Goal: Task Accomplishment & Management: Complete application form

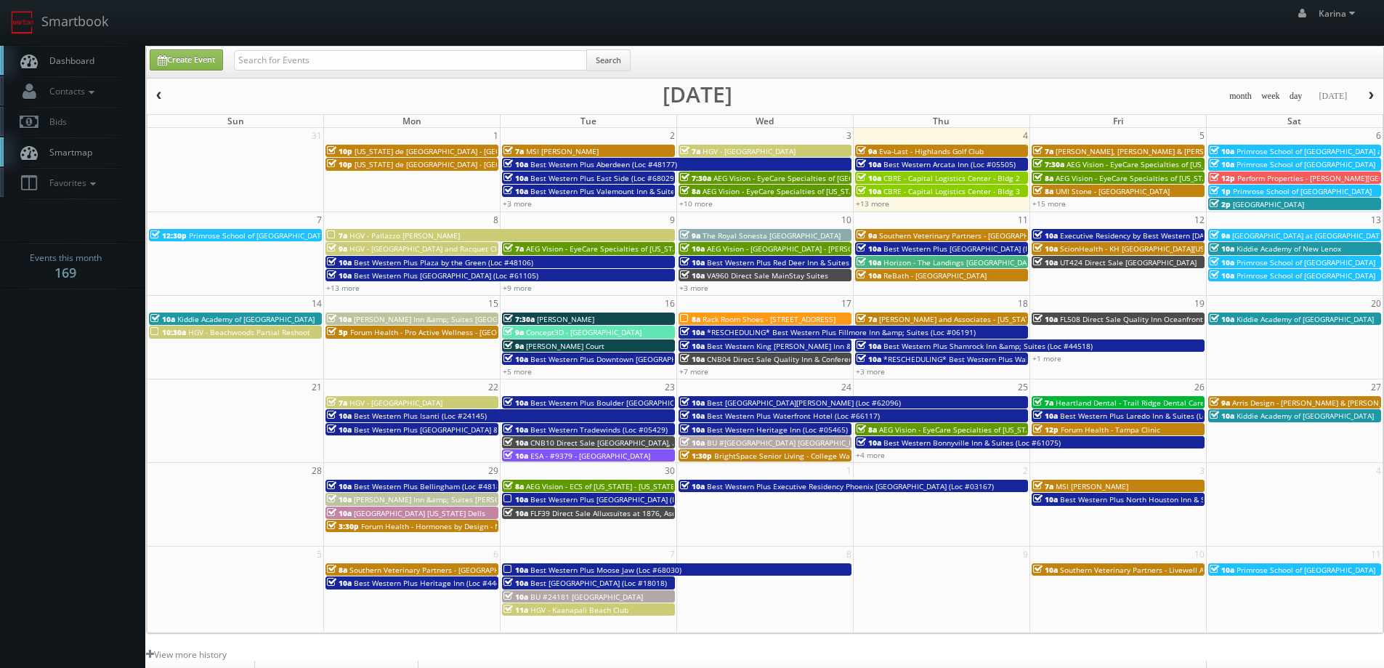
click at [1294, 152] on span "Primrose School of Memphis at Germantown" at bounding box center [1347, 151] width 222 height 10
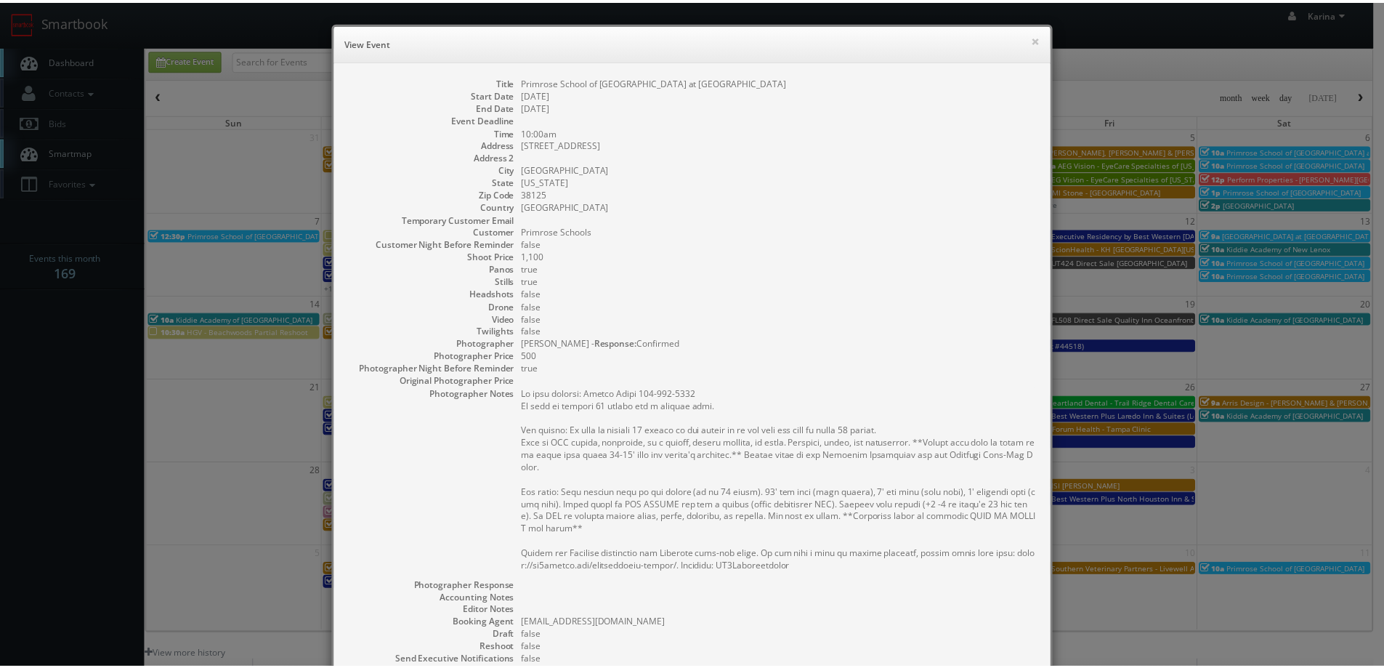
scroll to position [214, 0]
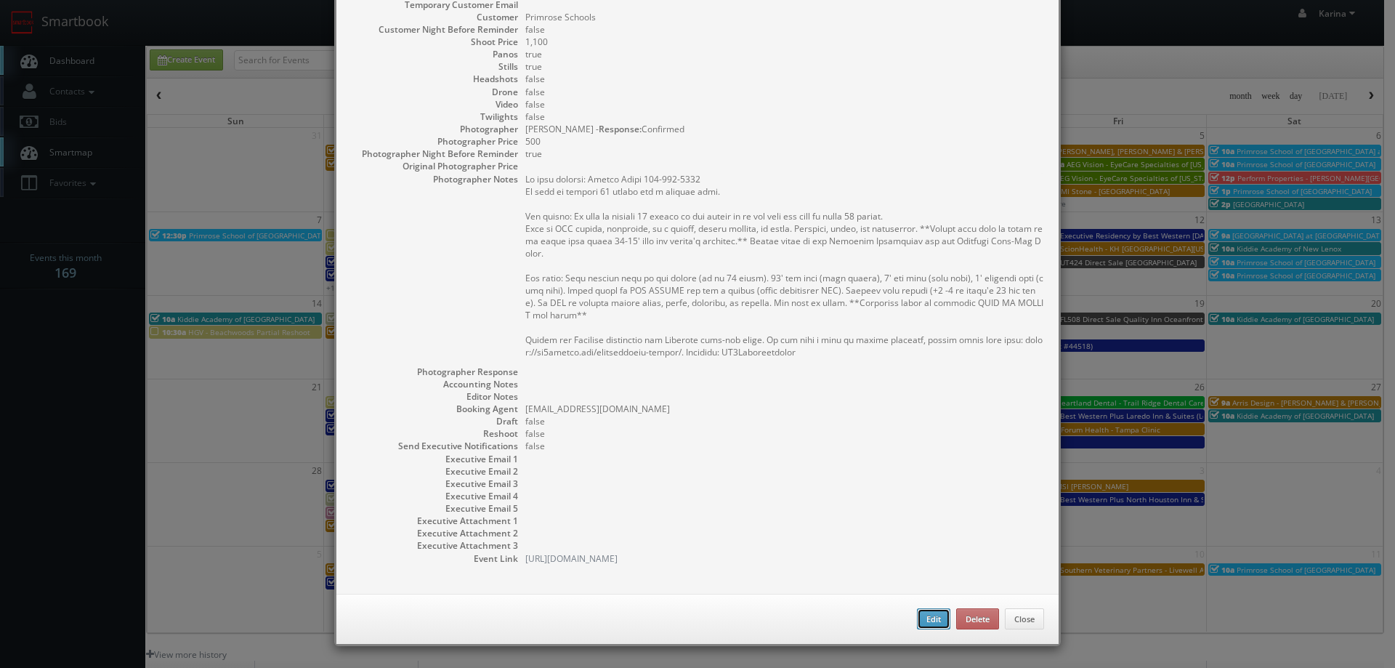
click at [925, 616] on button "Edit" at bounding box center [933, 619] width 33 height 22
type input "Primrose School of Memphis at Germantown"
type input "8722 Winchester Rd"
type input "Memphis"
type input "38125"
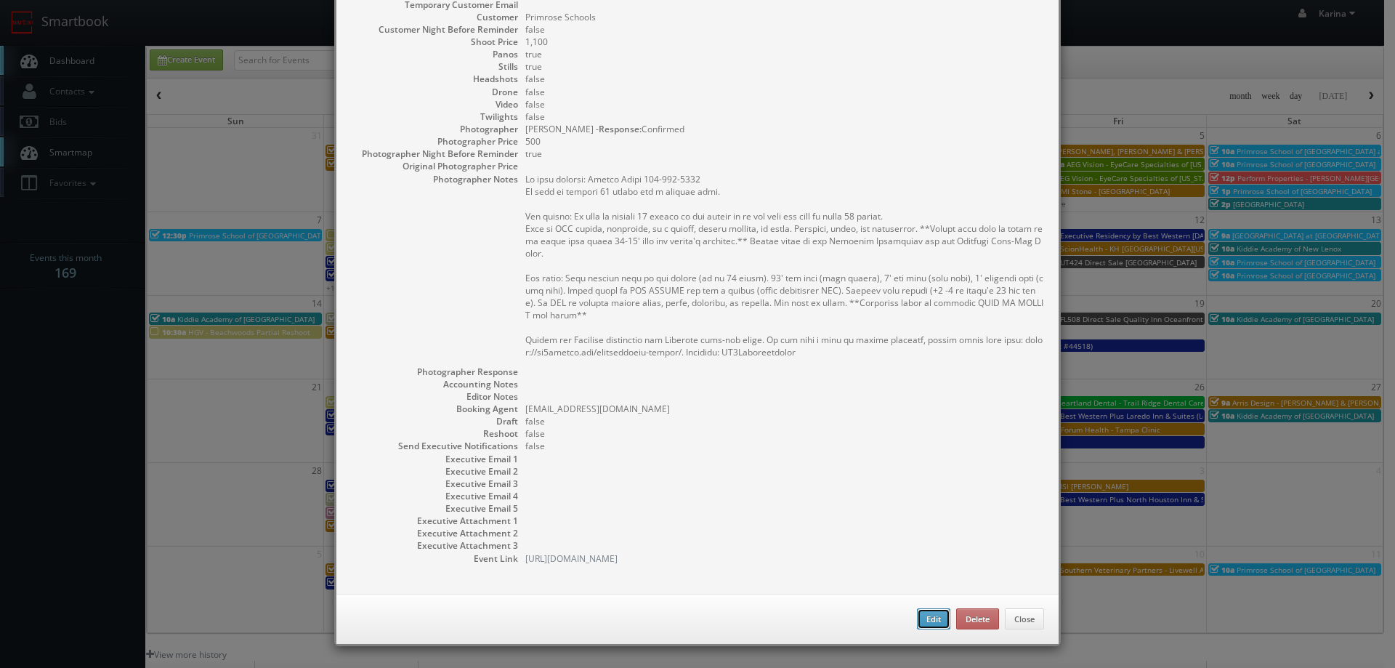
type input "1,100"
checkbox input "true"
type input "09/06/2025"
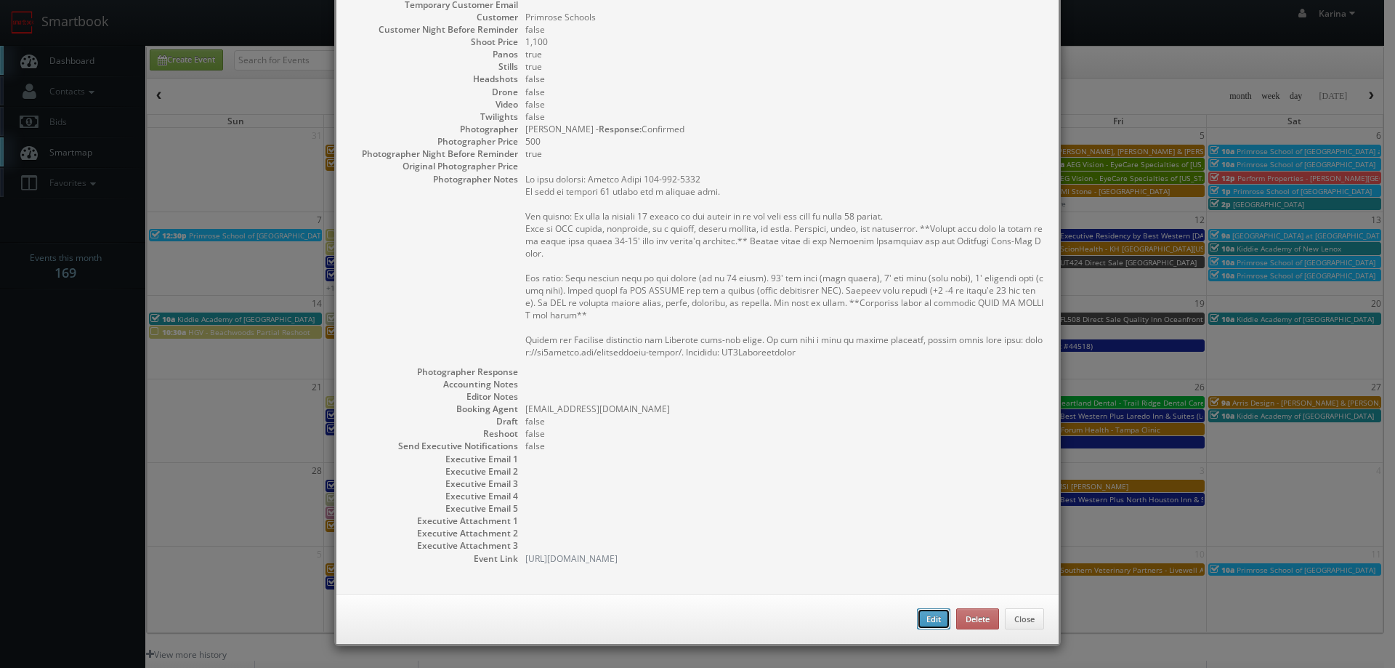
type input "10:00am"
checkbox input "true"
type textarea "On site contact: Jhessa Smith 901-707-7181 We need to deliver 10 stills and a v…"
select select "[US_STATE]"
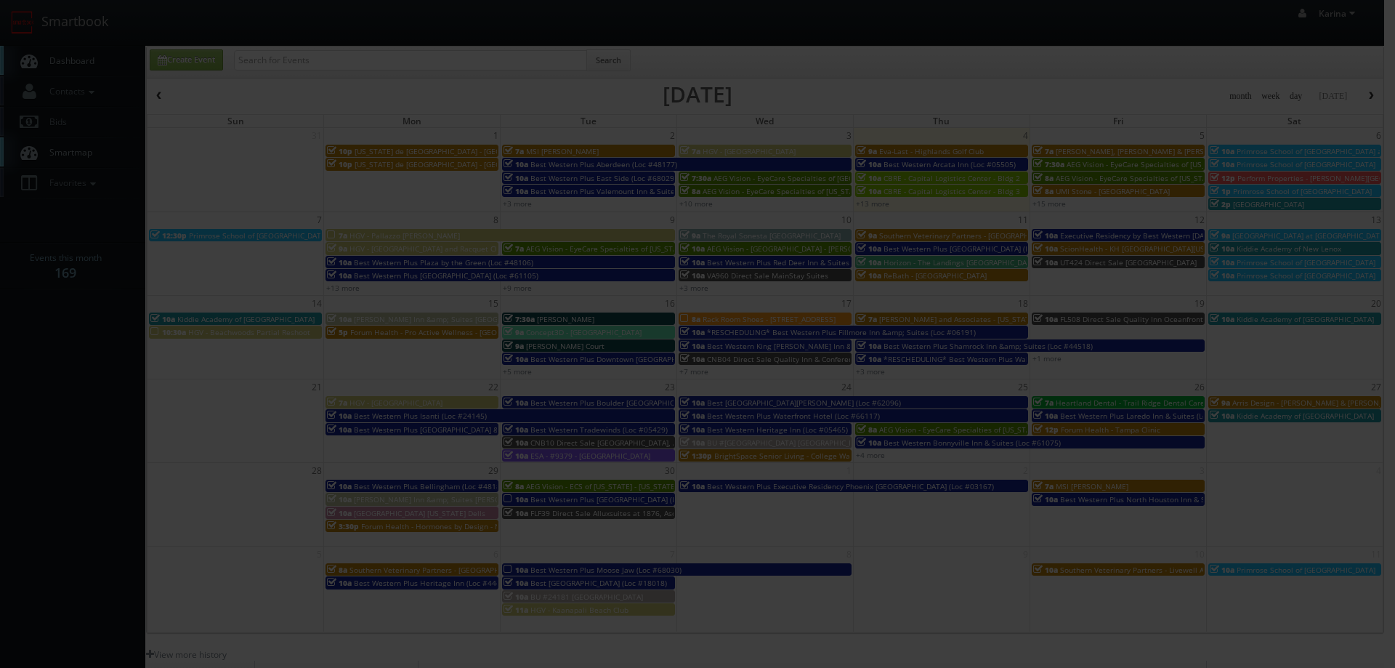
type input "1,100"
type input "500"
select select "fake96@mg.cs3calendar.com"
select select "janet@cameraworkphoto.com"
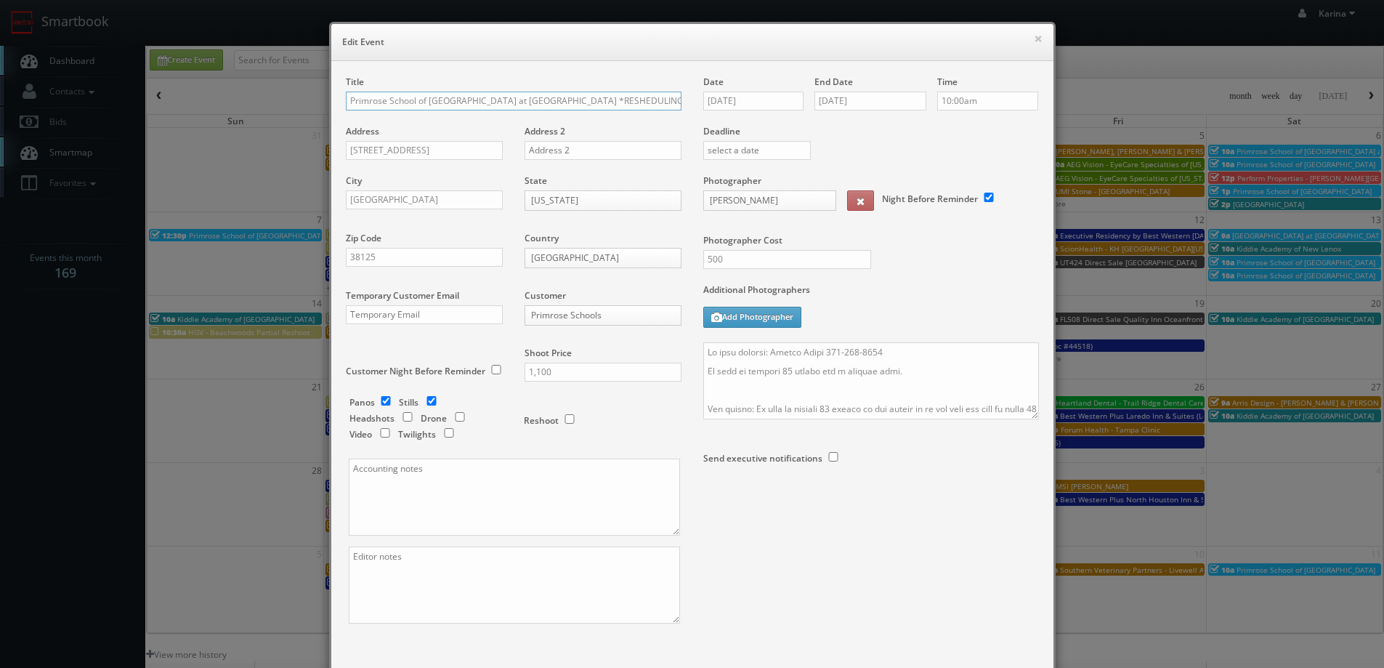
scroll to position [85, 0]
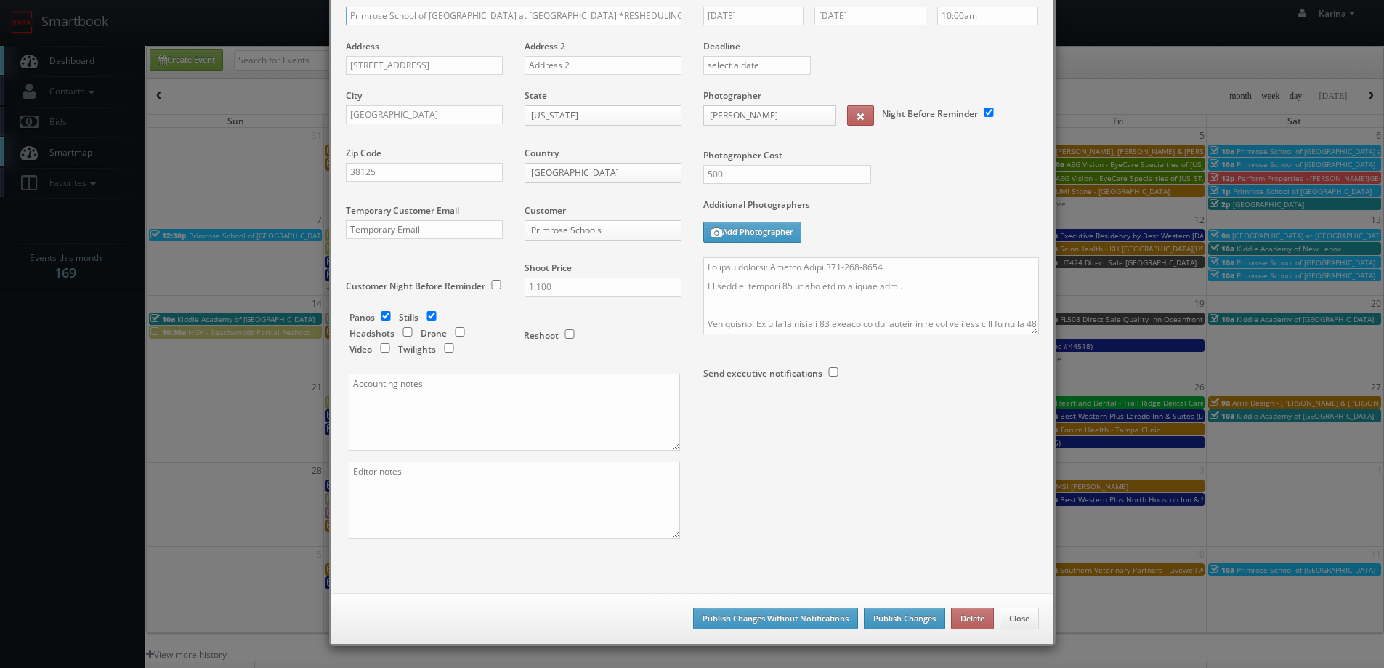
type input "Primrose School of [GEOGRAPHIC_DATA] at [GEOGRAPHIC_DATA] *RESHEDULING*"
click at [899, 620] on button "Publish Changes" at bounding box center [904, 618] width 81 height 22
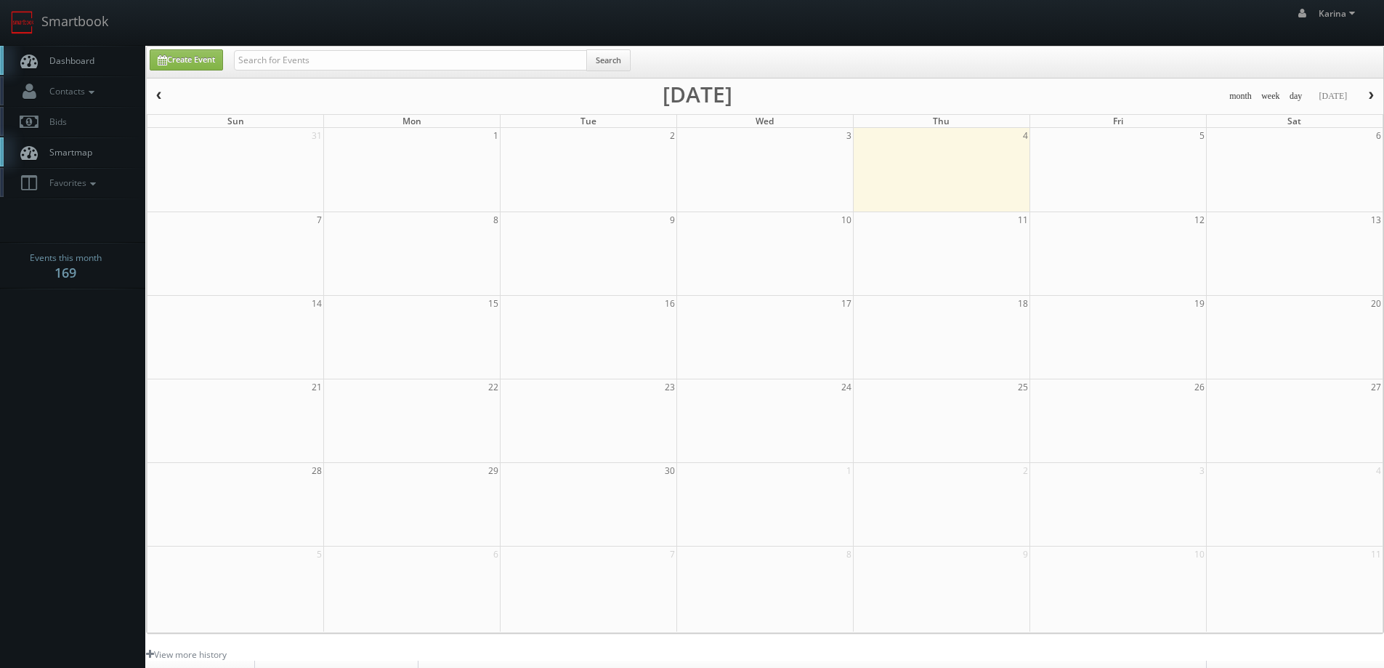
click at [71, 60] on span "Dashboard" at bounding box center [68, 60] width 52 height 12
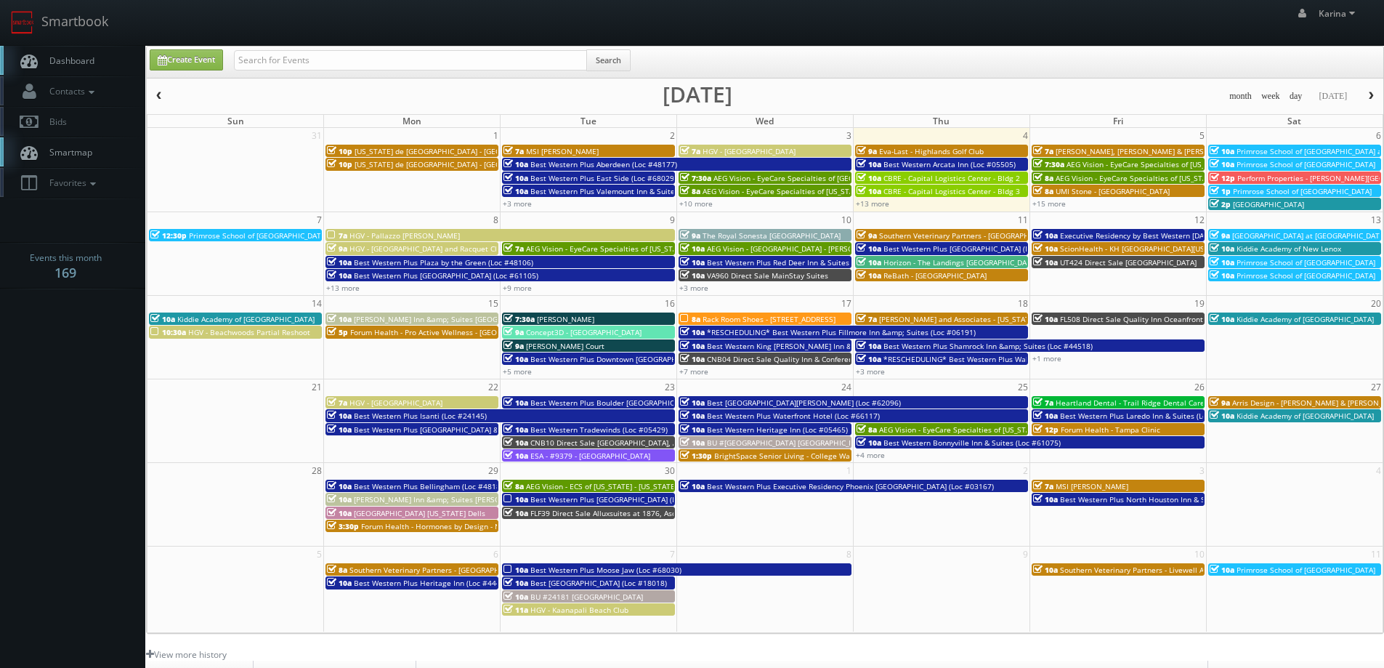
click at [68, 374] on body "Smartbook Toggle Side Navigation Toggle Top Navigation Karina Karina Profile Lo…" at bounding box center [692, 466] width 1384 height 932
click at [126, 350] on body "Smartbook Toggle Side Navigation Toggle Top Navigation Karina Karina Profile Lo…" at bounding box center [692, 466] width 1384 height 932
click at [87, 62] on span "Dashboard" at bounding box center [68, 60] width 52 height 12
click at [83, 62] on span "Dashboard" at bounding box center [68, 60] width 52 height 12
click at [60, 60] on span "Dashboard" at bounding box center [68, 60] width 52 height 12
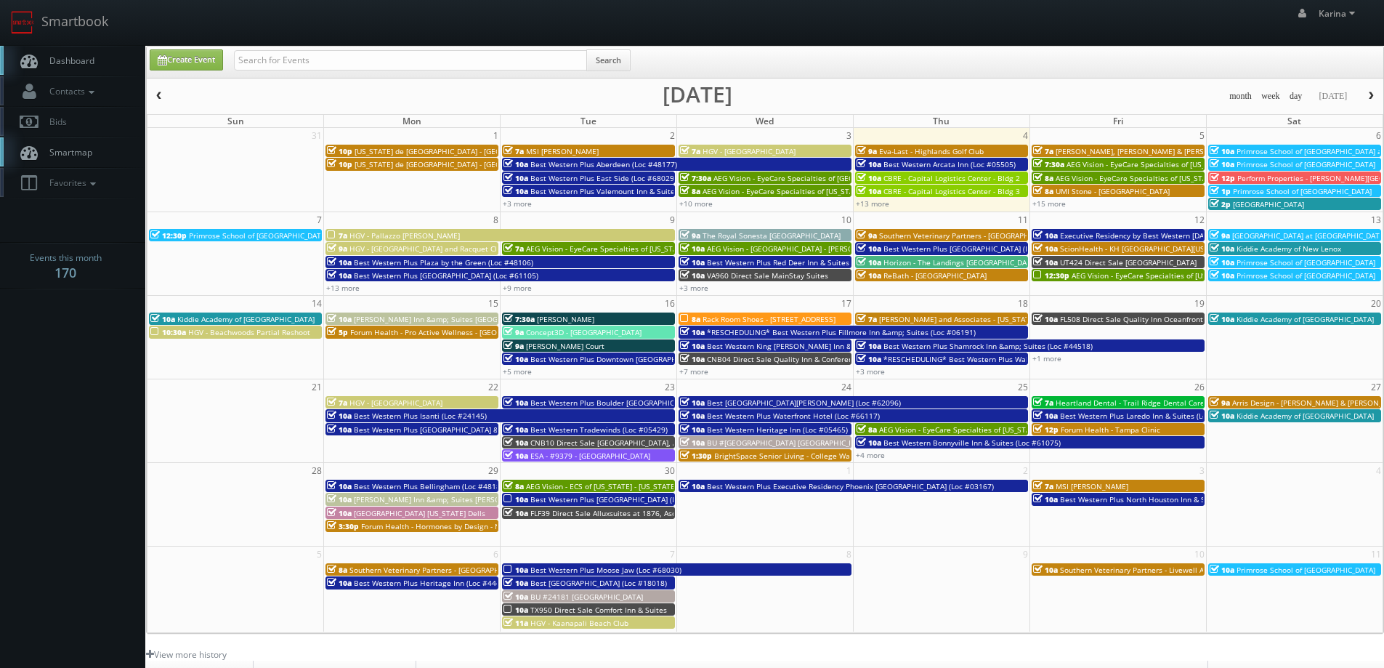
drag, startPoint x: 92, startPoint y: 352, endPoint x: 111, endPoint y: 361, distance: 20.8
click at [96, 352] on body "Smartbook Toggle Side Navigation Toggle Top Navigation [PERSON_NAME] [PERSON_NA…" at bounding box center [692, 466] width 1384 height 932
click at [329, 57] on input "text" at bounding box center [410, 60] width 353 height 20
type input "element6"
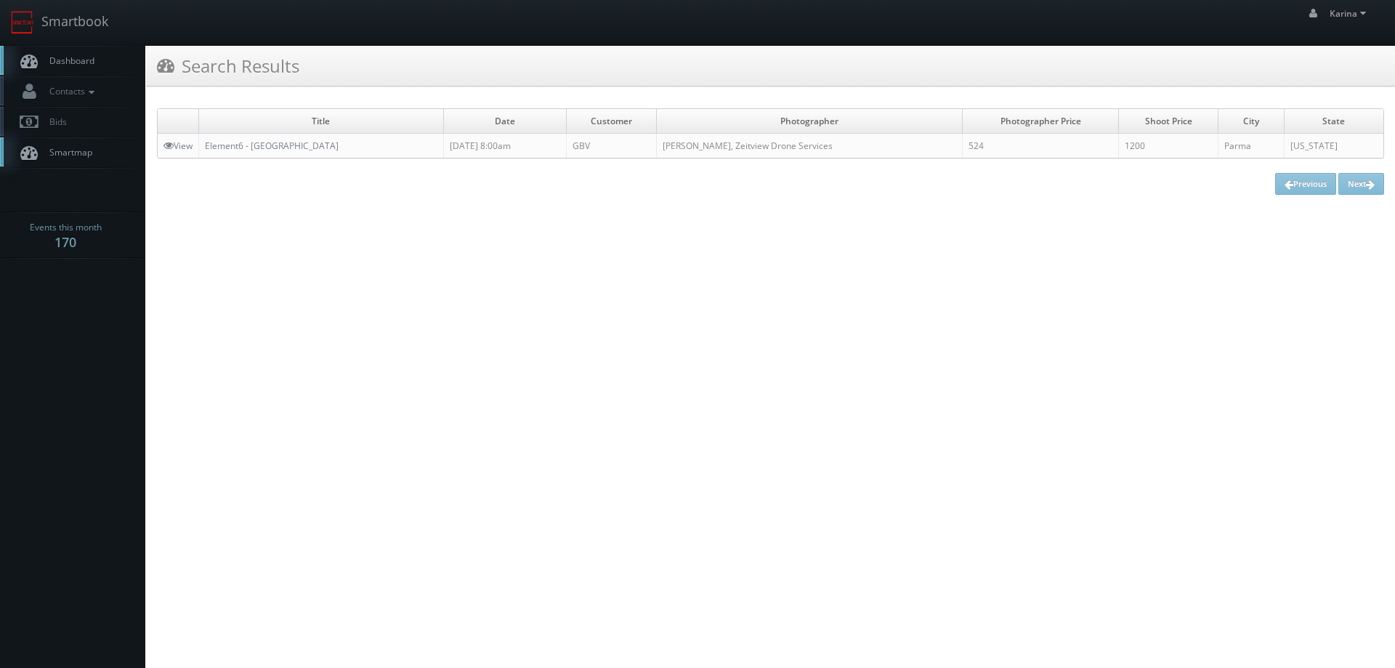
click at [58, 52] on link "Dashboard" at bounding box center [72, 61] width 145 height 30
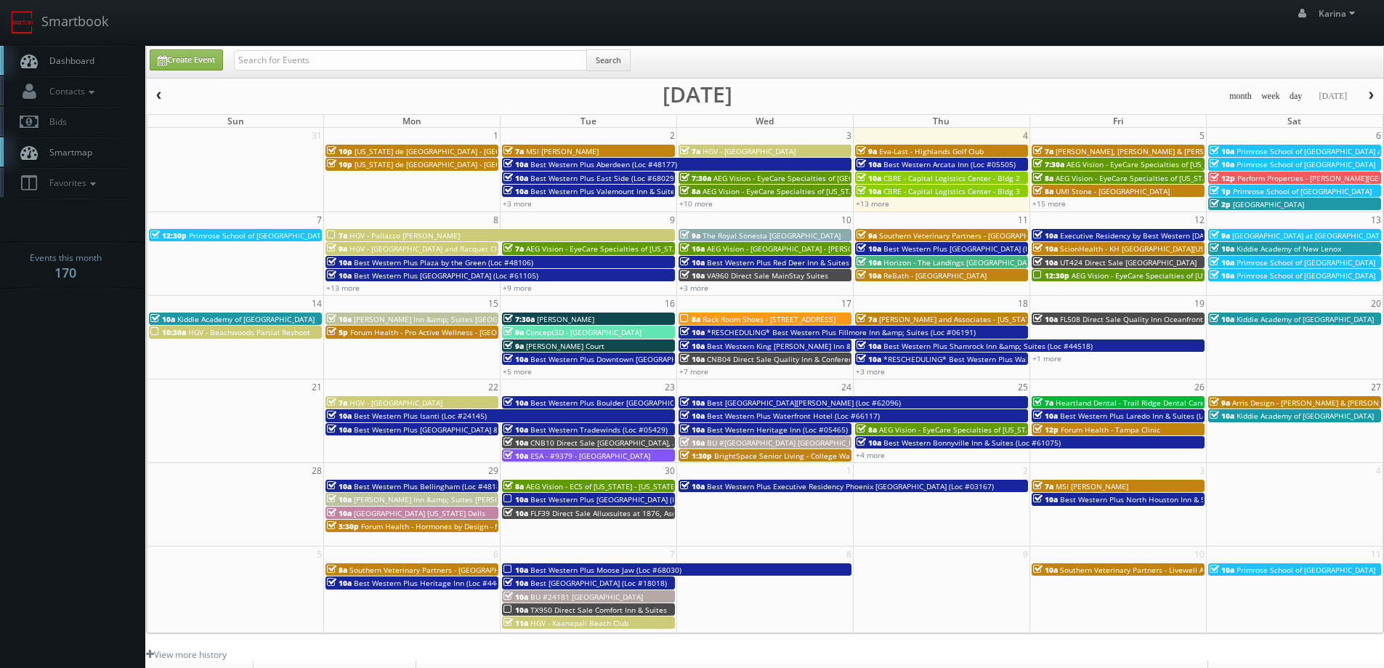
click at [73, 59] on span "Dashboard" at bounding box center [68, 60] width 52 height 12
click at [1269, 150] on span "Primrose School of Memphis at Germantown *RESHEDULING*" at bounding box center [1377, 151] width 283 height 10
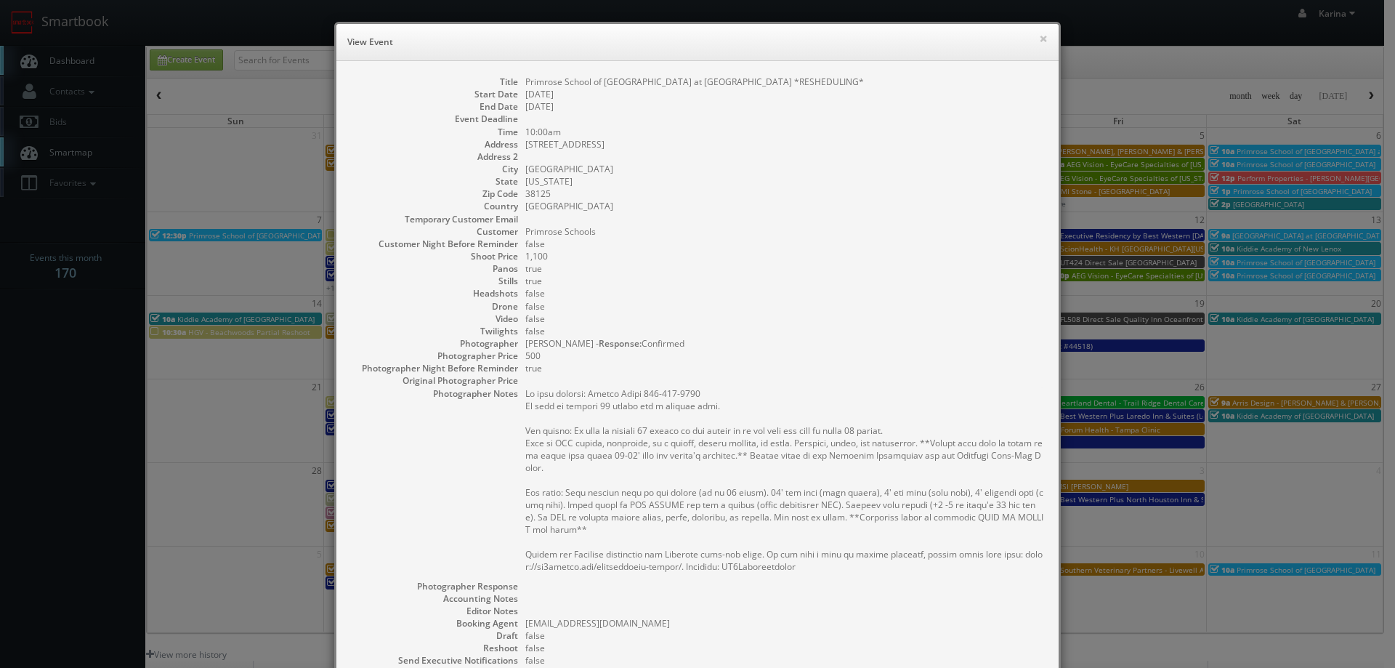
scroll to position [214, 0]
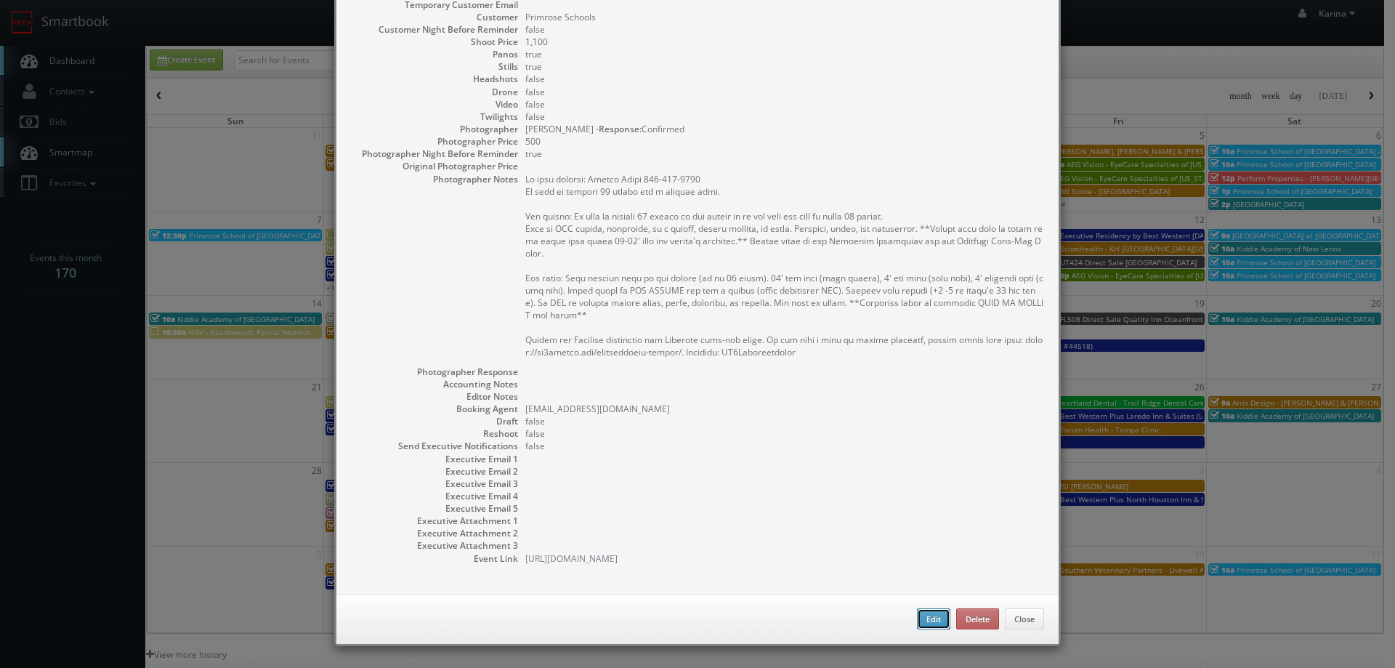
click at [931, 615] on button "Edit" at bounding box center [933, 619] width 33 height 22
type input "Primrose School of [GEOGRAPHIC_DATA] at [GEOGRAPHIC_DATA] *RESHEDULING*"
type input "8722 Winchester Rd"
type input "Memphis"
type input "38125"
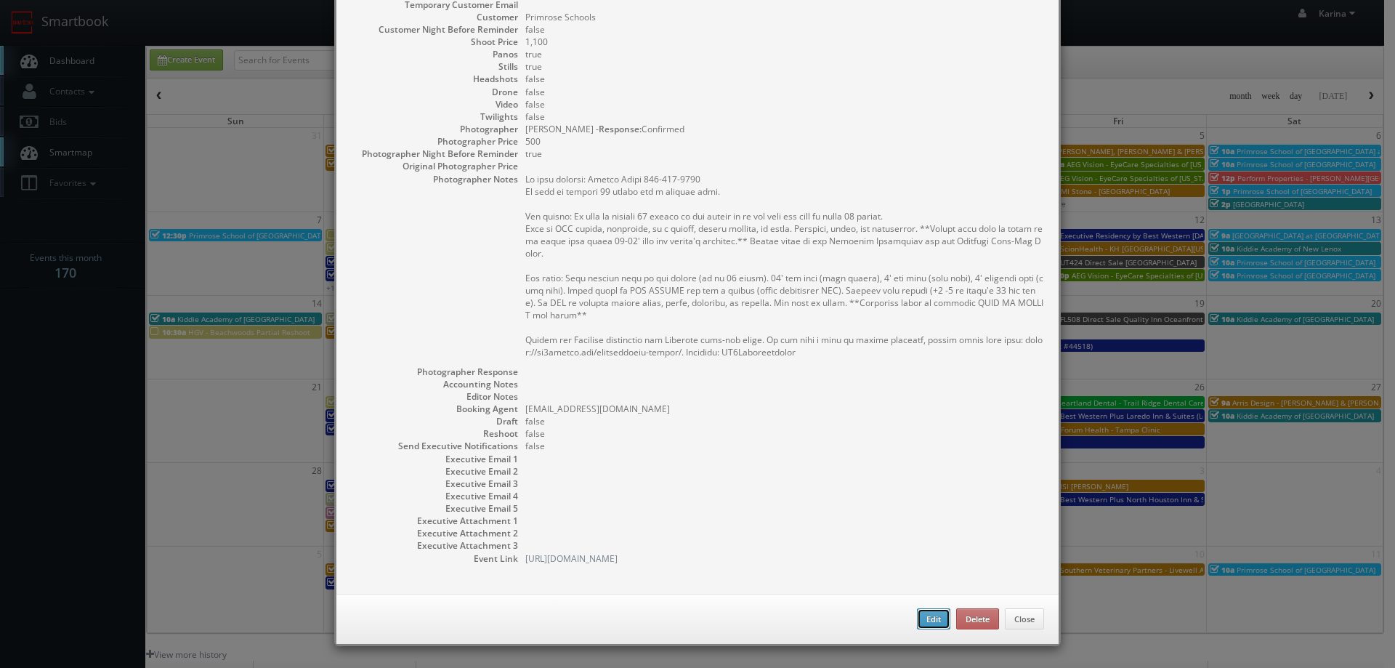
type input "1,100"
checkbox input "true"
type input "09/06/2025"
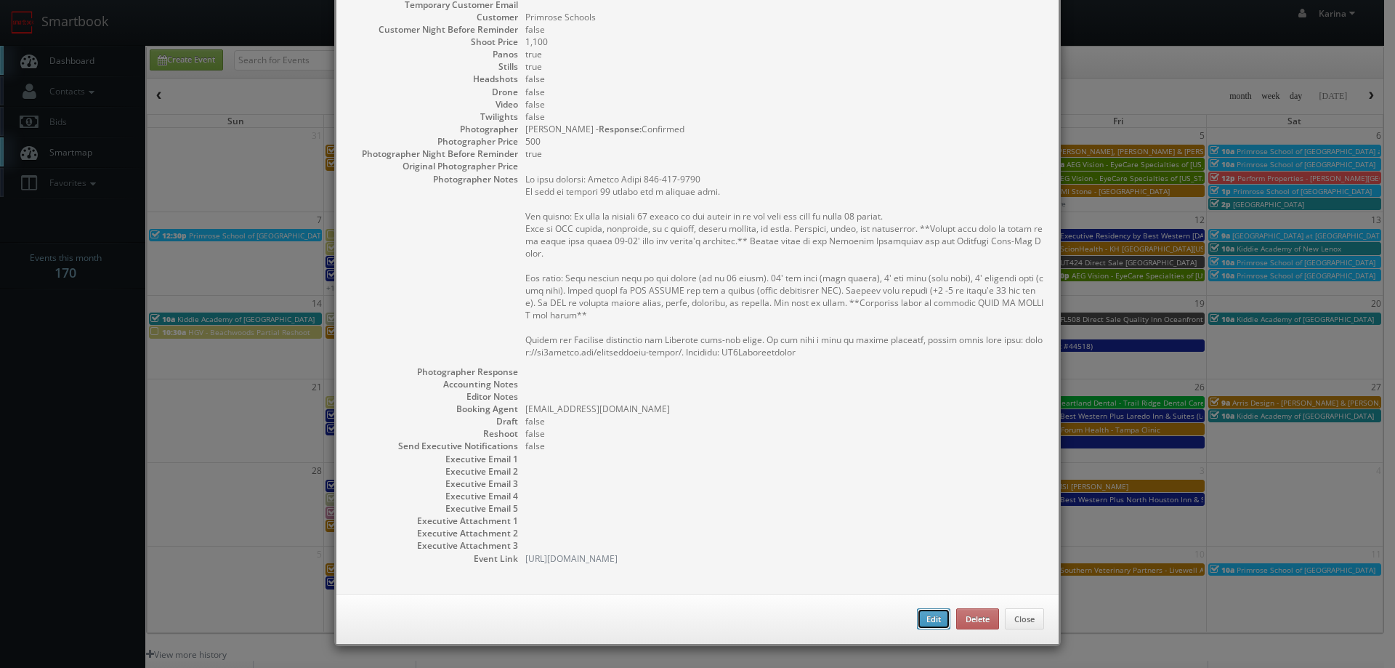
type input "10:00am"
checkbox input "true"
type textarea "On site contact: Jhessa Smith 901-707-7181 We need to deliver 10 stills and a v…"
select select "Tennessee"
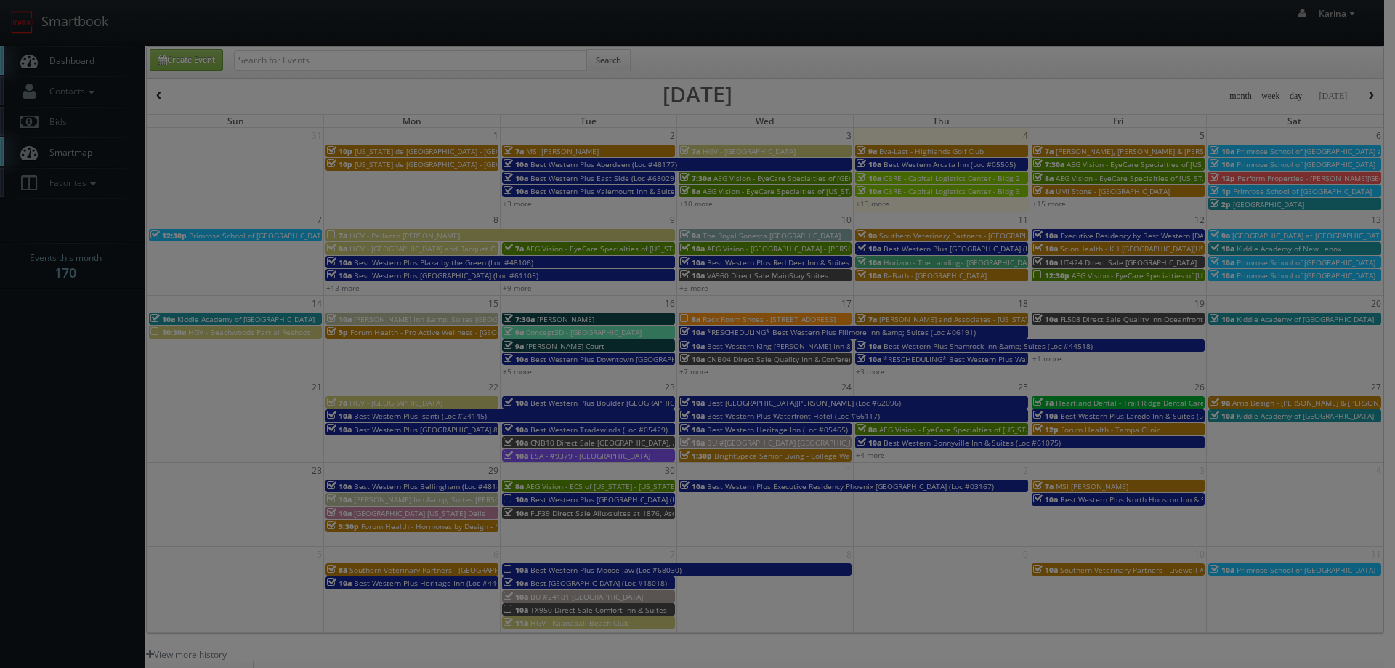
type input "1,100"
type input "500"
select select "fake96@mg.cs3calendar.com"
select select "janet@cameraworkphoto.com"
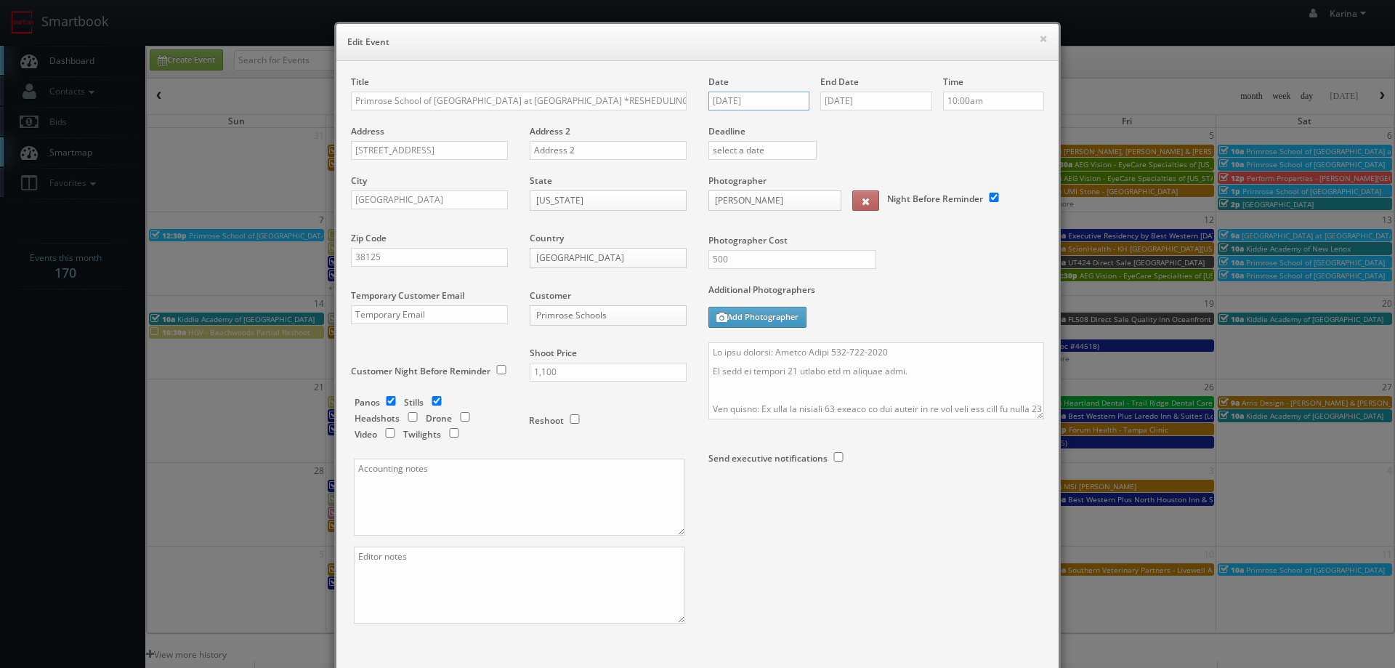
click at [758, 97] on input "09/06/2025" at bounding box center [758, 101] width 101 height 19
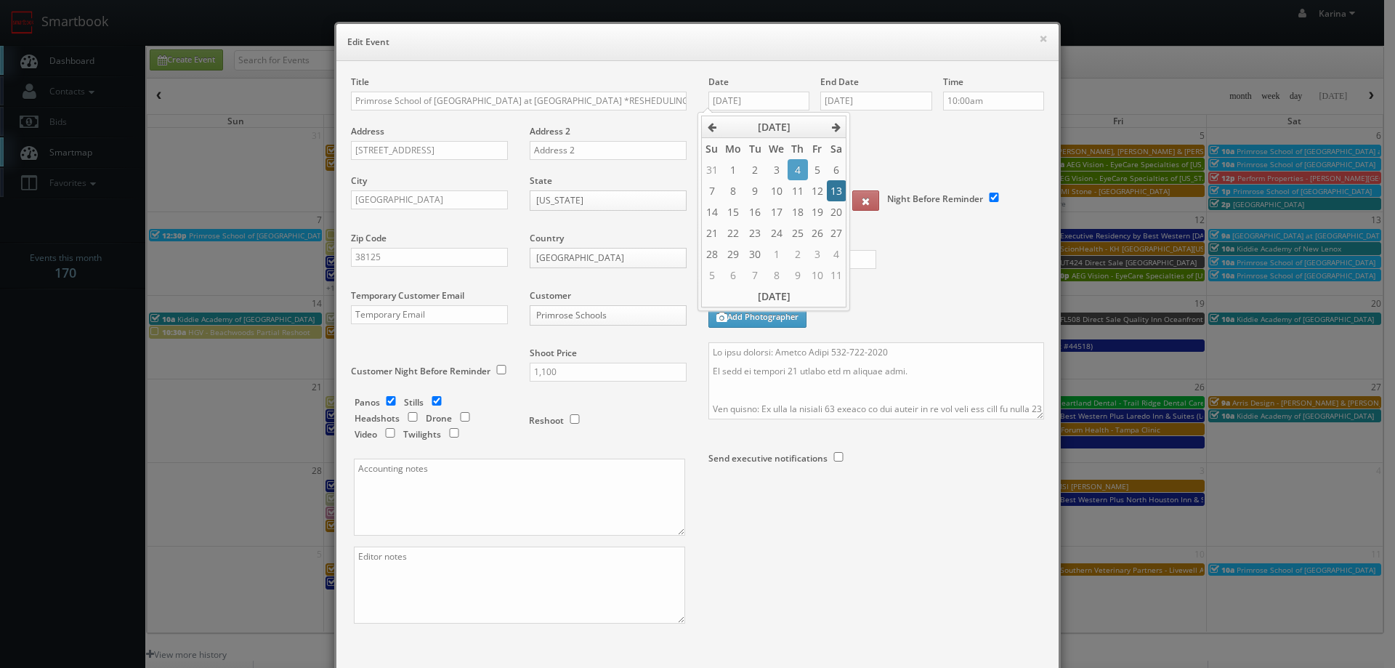
click at [838, 195] on td "13" at bounding box center [837, 190] width 20 height 21
type input "09/13/2025"
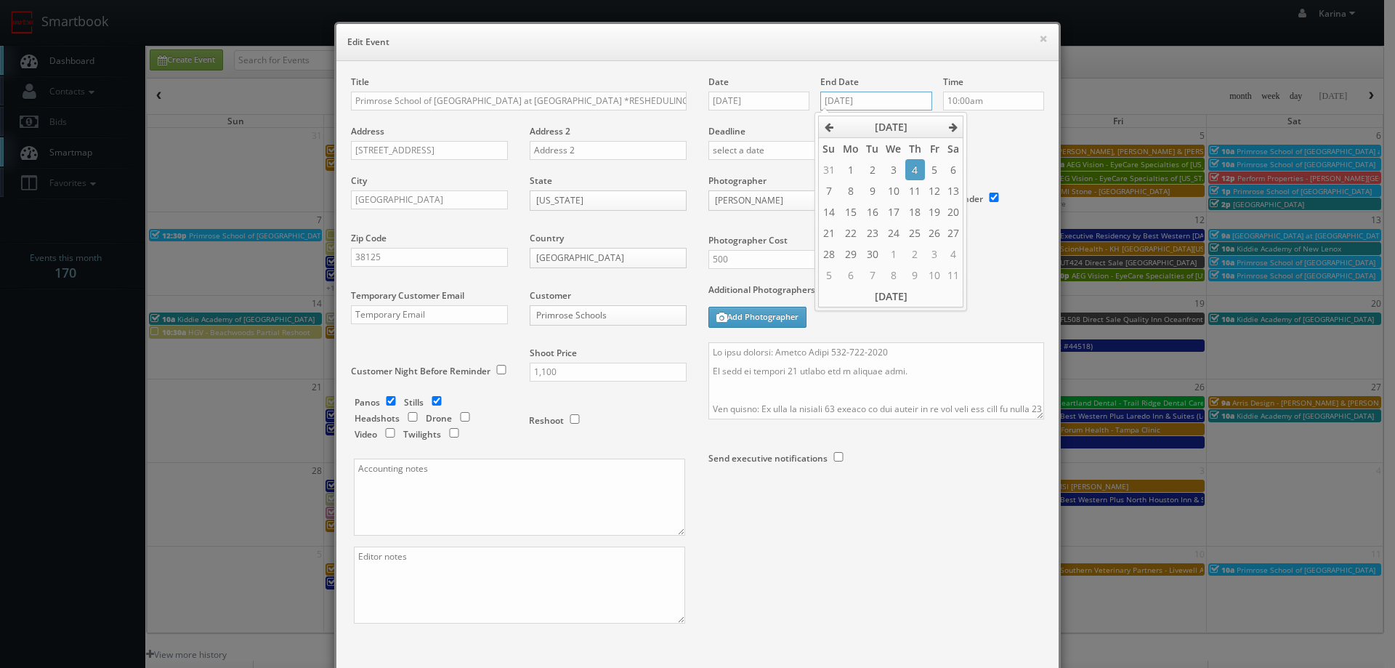
click at [870, 93] on input "09/06/2025" at bounding box center [876, 101] width 112 height 19
click at [952, 188] on td "13" at bounding box center [954, 190] width 20 height 21
type input "09/13/2025"
click at [990, 139] on div "Deadline" at bounding box center [875, 125] width 357 height 99
drag, startPoint x: 613, startPoint y: 99, endPoint x: 537, endPoint y: 97, distance: 76.3
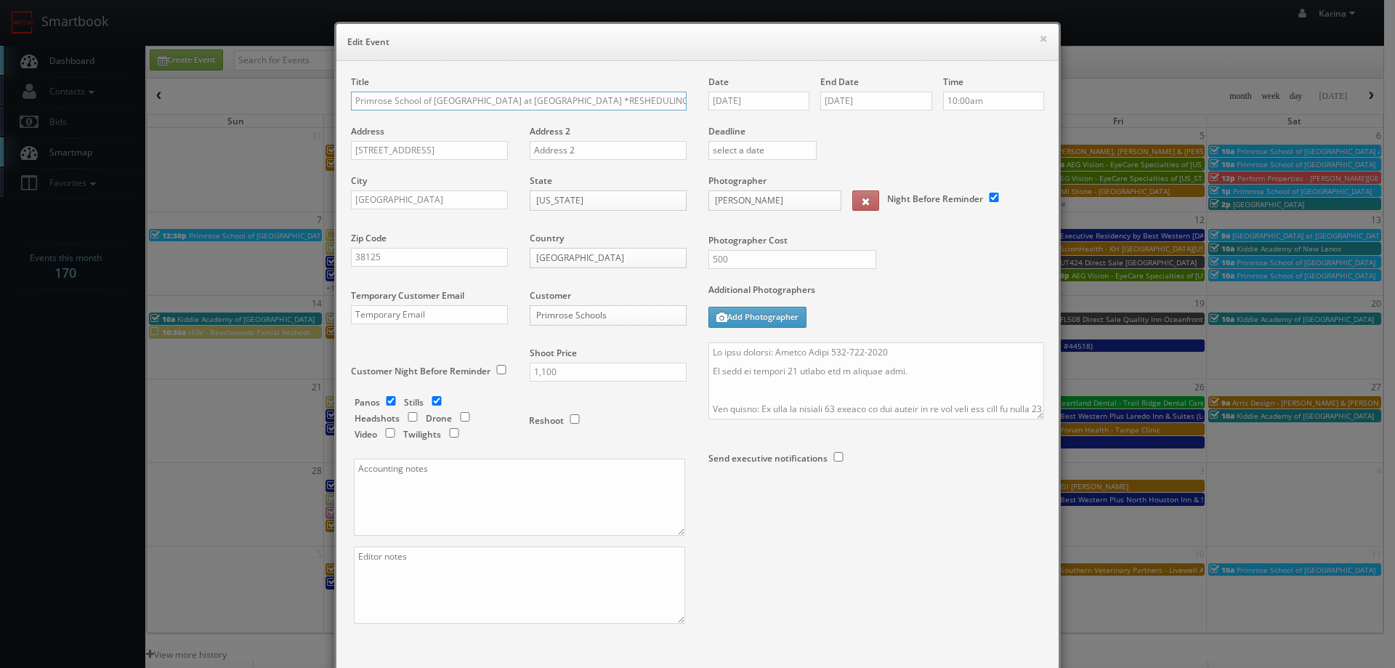
click at [537, 97] on input "Primrose School of Memphis at Germantown *RESHEDULING*" at bounding box center [519, 101] width 336 height 19
type input "Primrose School of Memphis at Germantown"
click at [711, 347] on textarea at bounding box center [876, 380] width 336 height 77
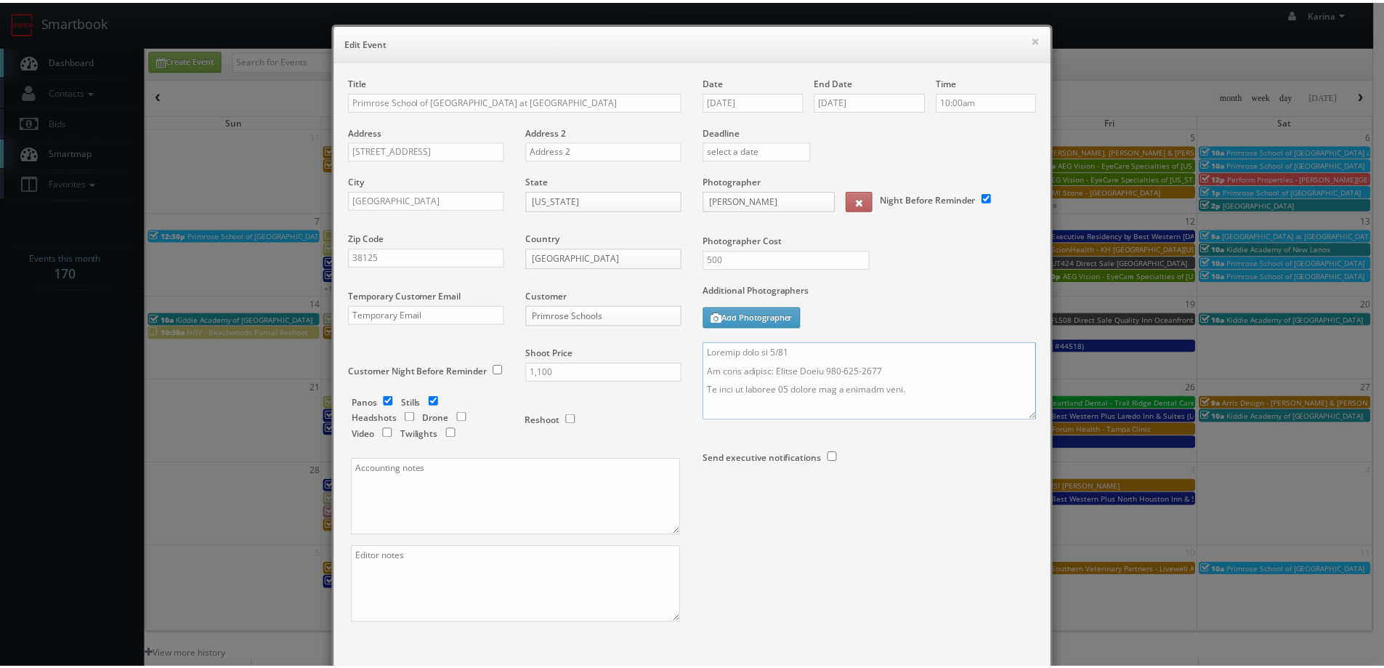
scroll to position [85, 0]
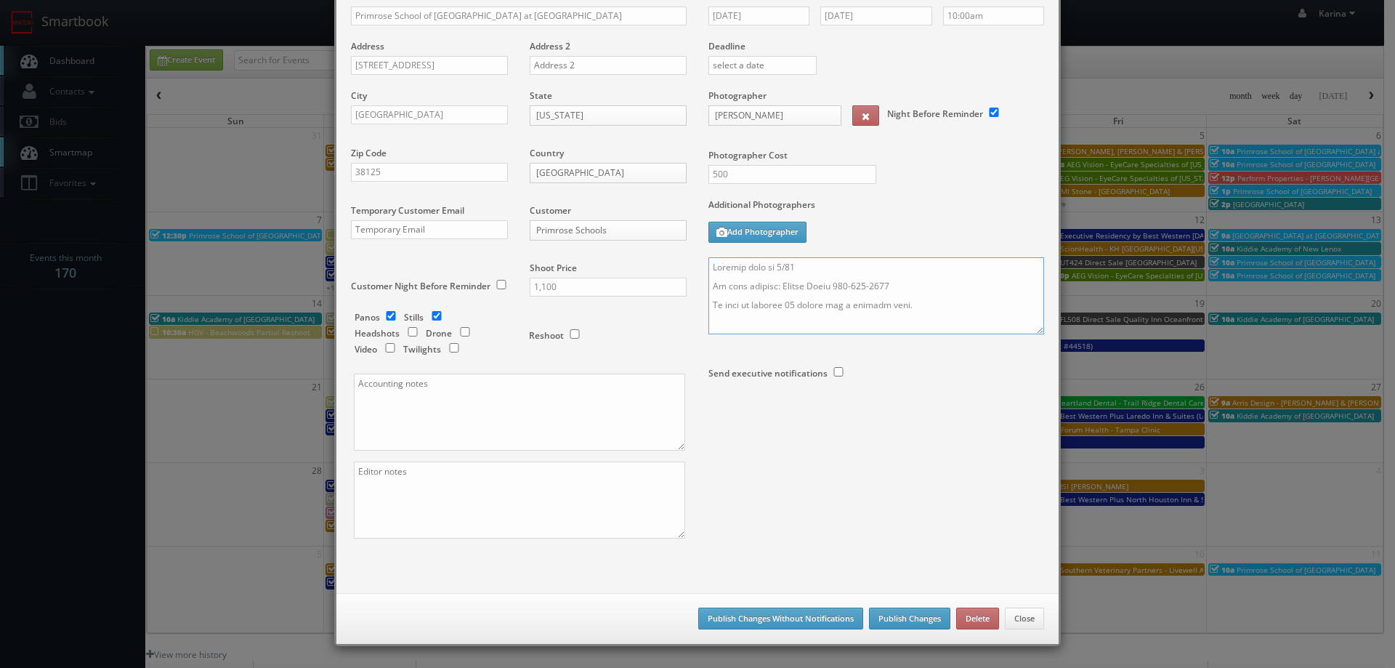
type textarea "Updated date to 9/13 On site contact: Jhessa Smith 901-707-7181 We need to deli…"
click at [904, 622] on button "Publish Changes" at bounding box center [909, 618] width 81 height 22
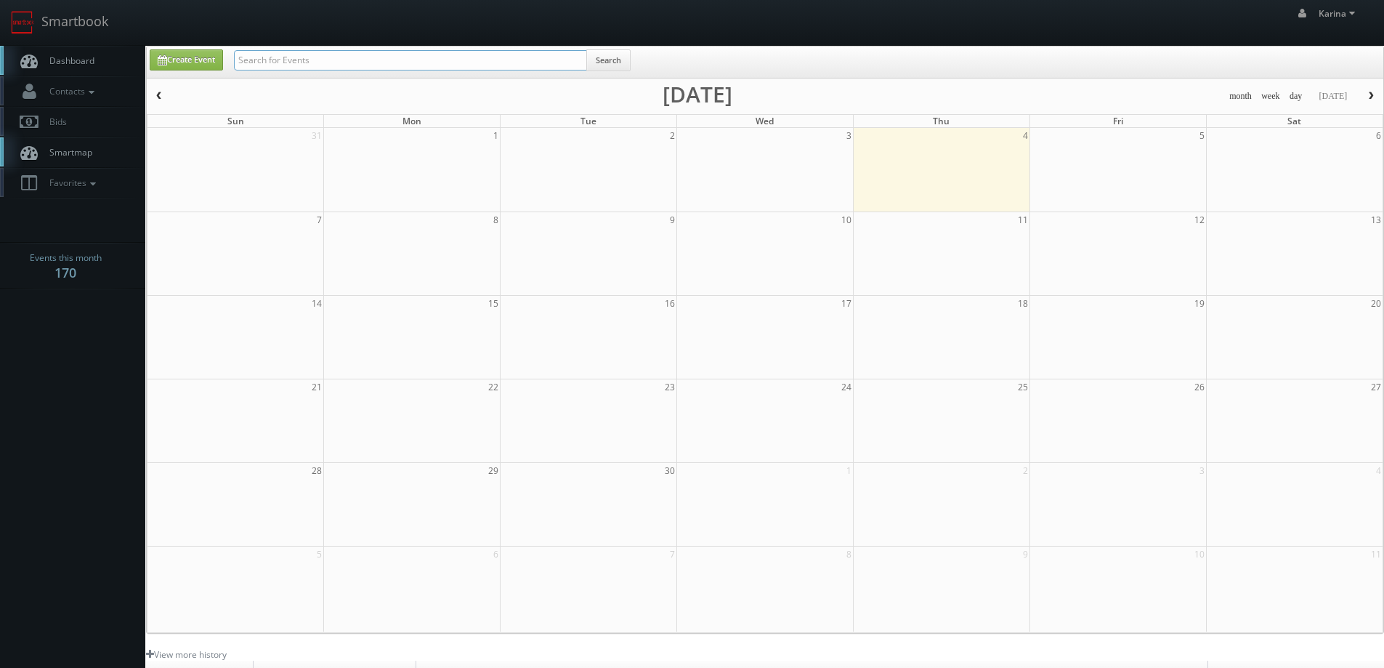
click at [293, 67] on input "text" at bounding box center [410, 60] width 353 height 20
type input "jordan"
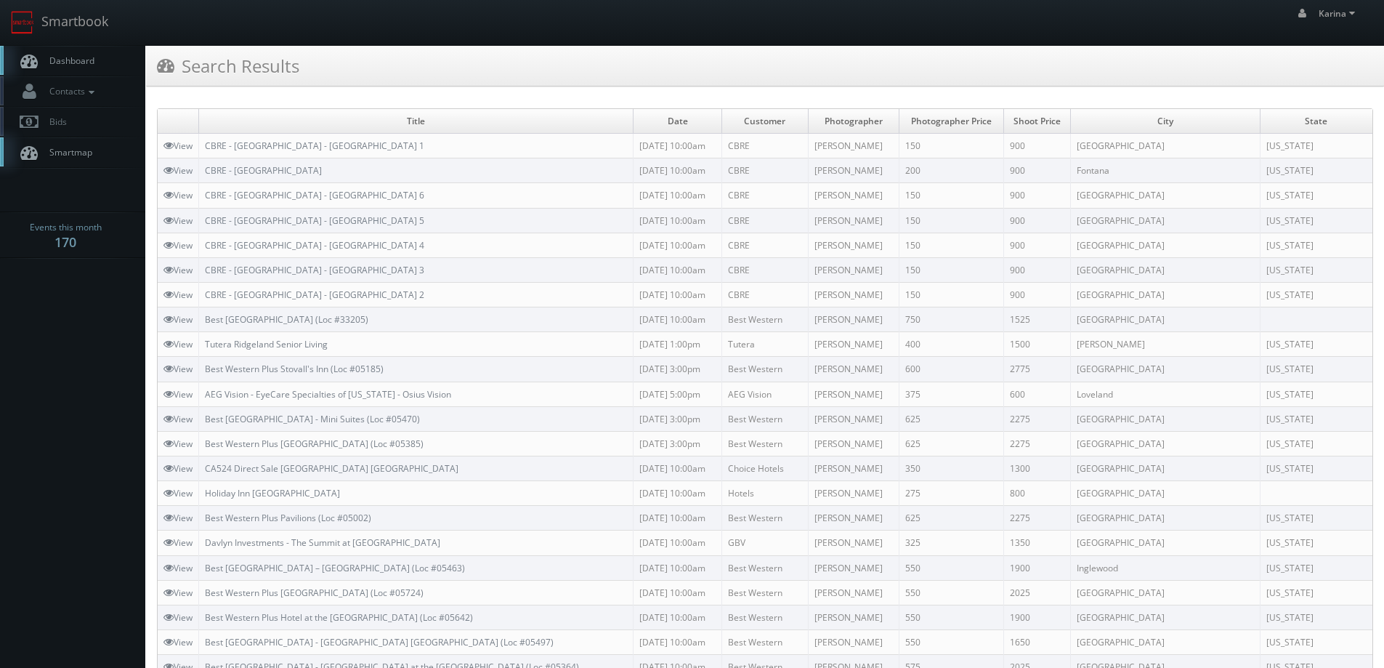
click at [91, 59] on span "Dashboard" at bounding box center [68, 60] width 52 height 12
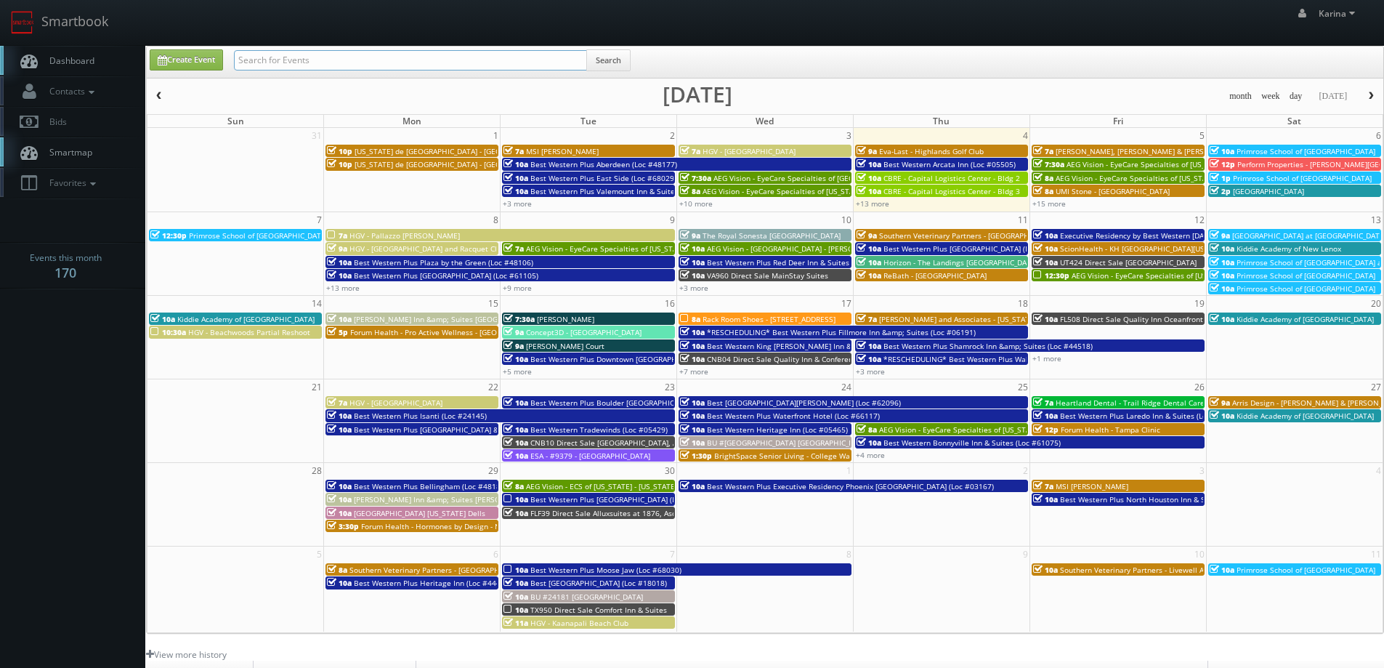
click at [345, 63] on input "text" at bounding box center [410, 60] width 353 height 20
type input "jordan craig"
click at [609, 57] on button "Search" at bounding box center [608, 60] width 44 height 22
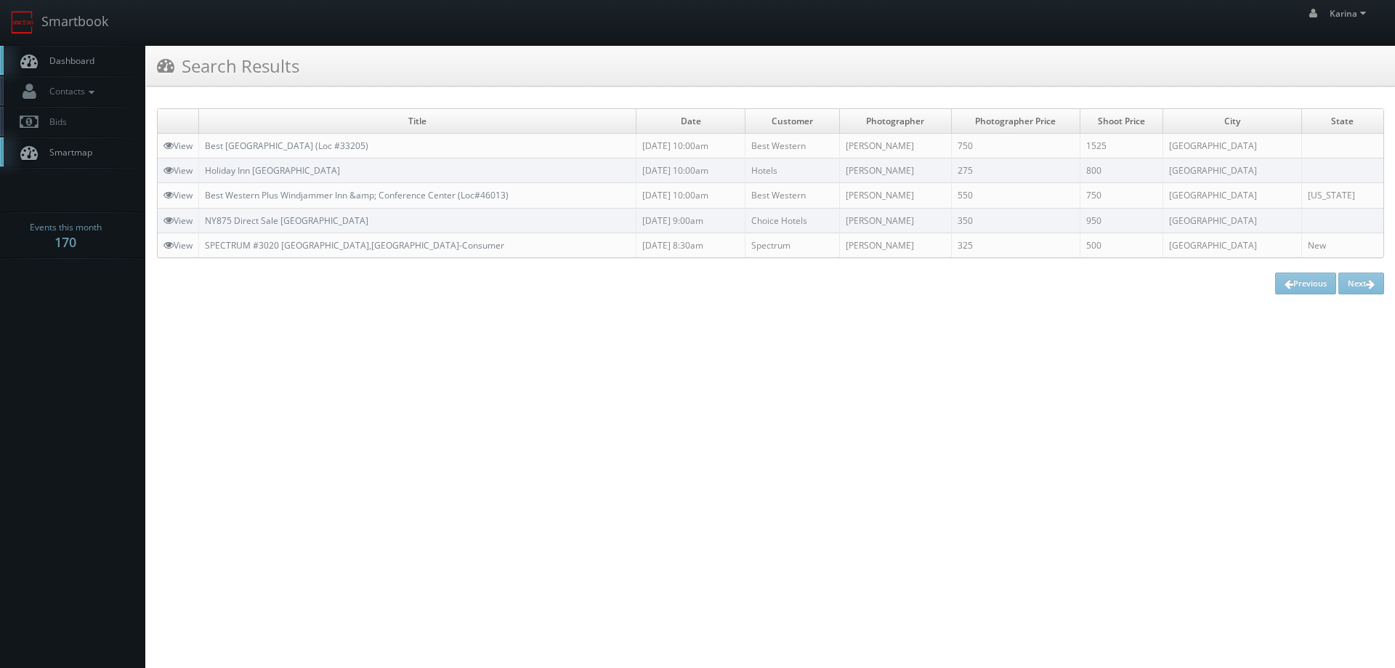
click at [84, 64] on span "Dashboard" at bounding box center [68, 60] width 52 height 12
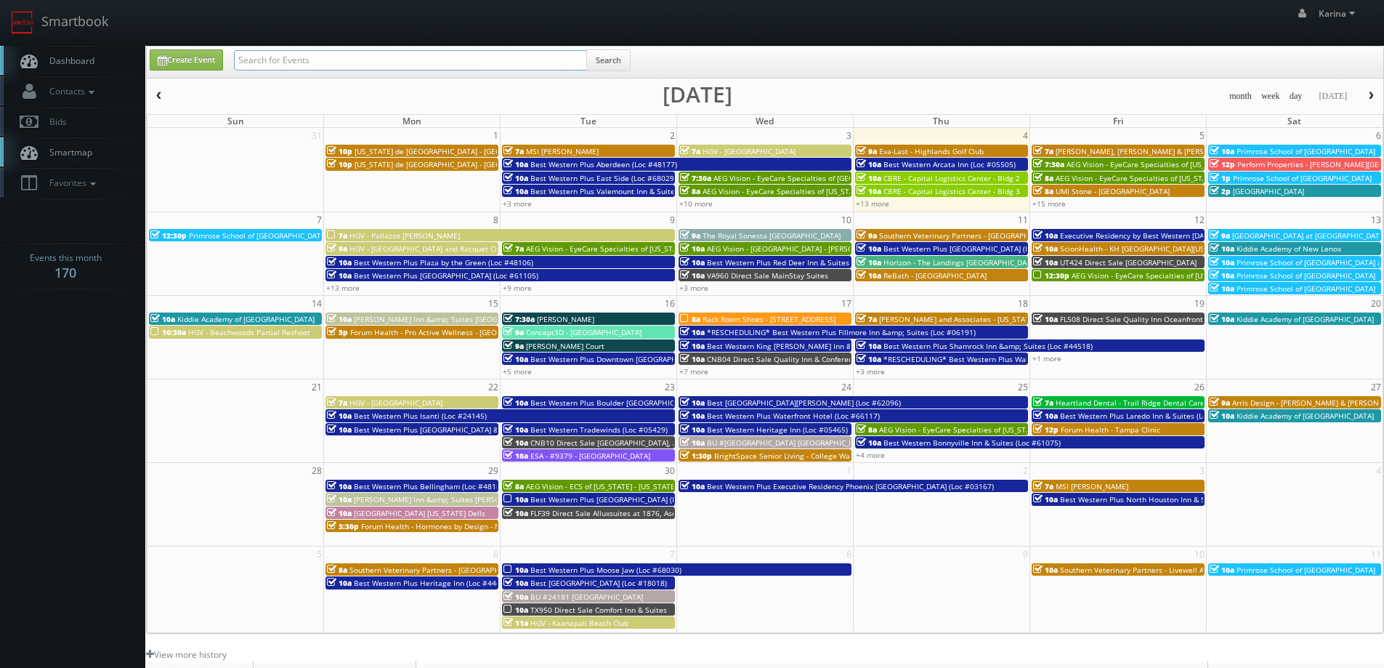
click at [314, 55] on input "text" at bounding box center [410, 60] width 353 height 20
type input "jordan craig"
click at [623, 60] on button "Search" at bounding box center [608, 60] width 44 height 22
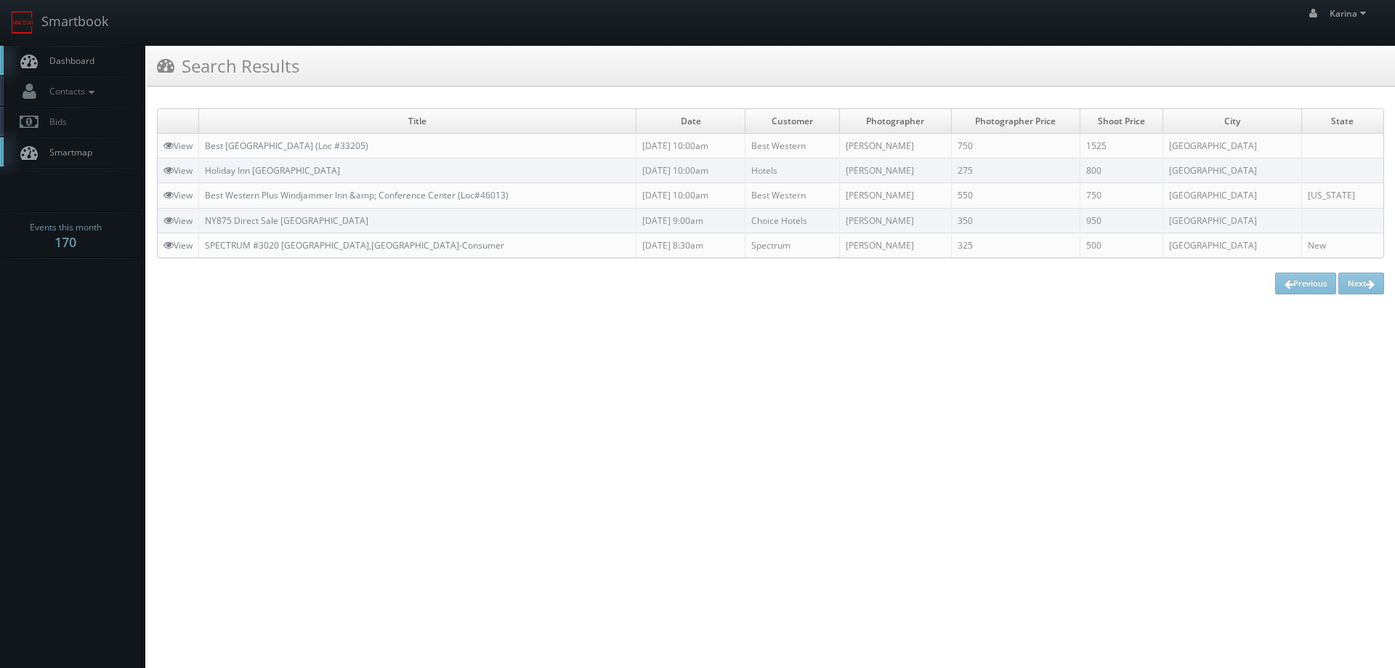
click at [60, 53] on link "Dashboard" at bounding box center [72, 61] width 145 height 30
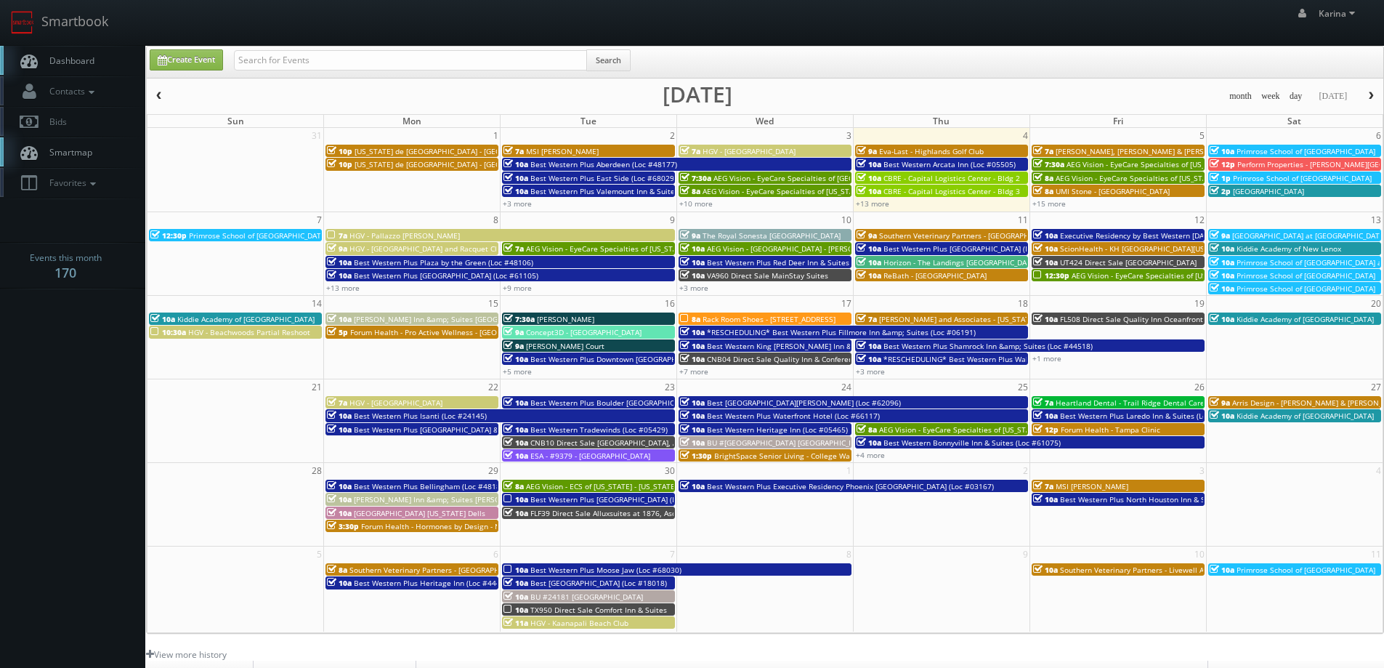
click at [110, 358] on body "Smartbook Toggle Side Navigation Toggle Top Navigation Karina Karina Profile Lo…" at bounding box center [692, 466] width 1384 height 932
click at [700, 288] on link "+3 more" at bounding box center [693, 288] width 29 height 10
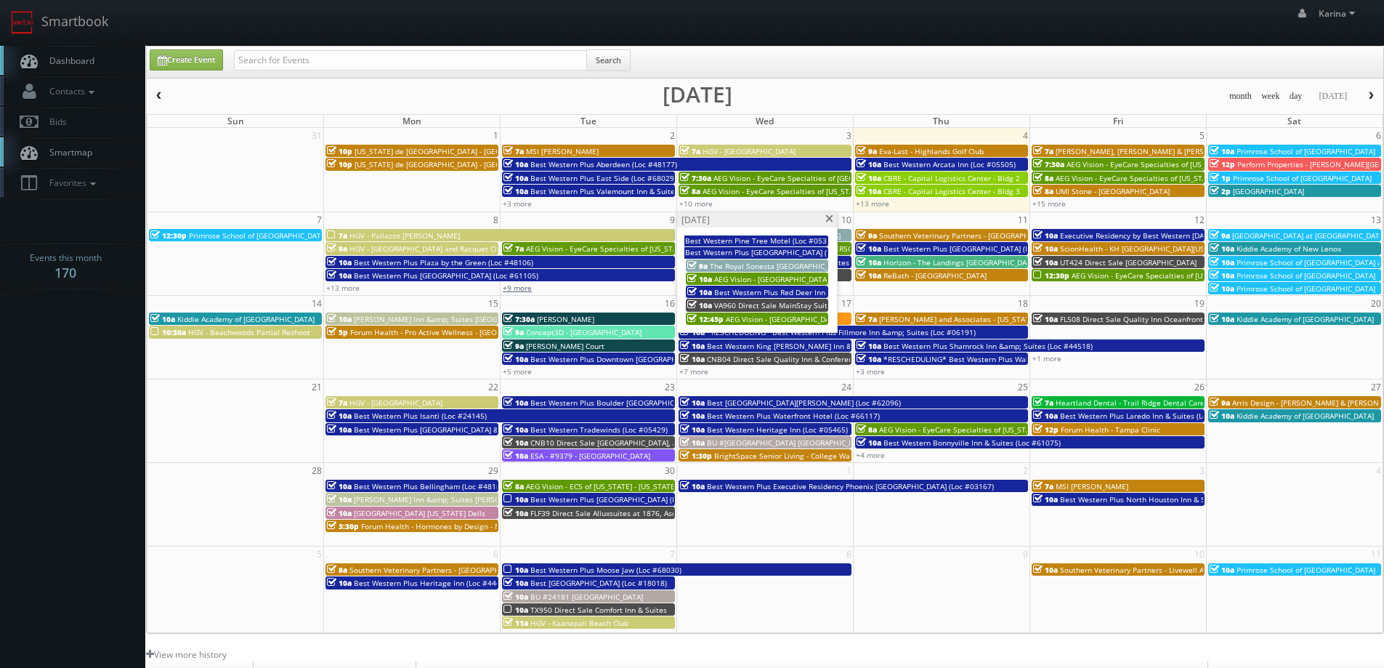
click at [518, 287] on link "+9 more" at bounding box center [517, 288] width 29 height 10
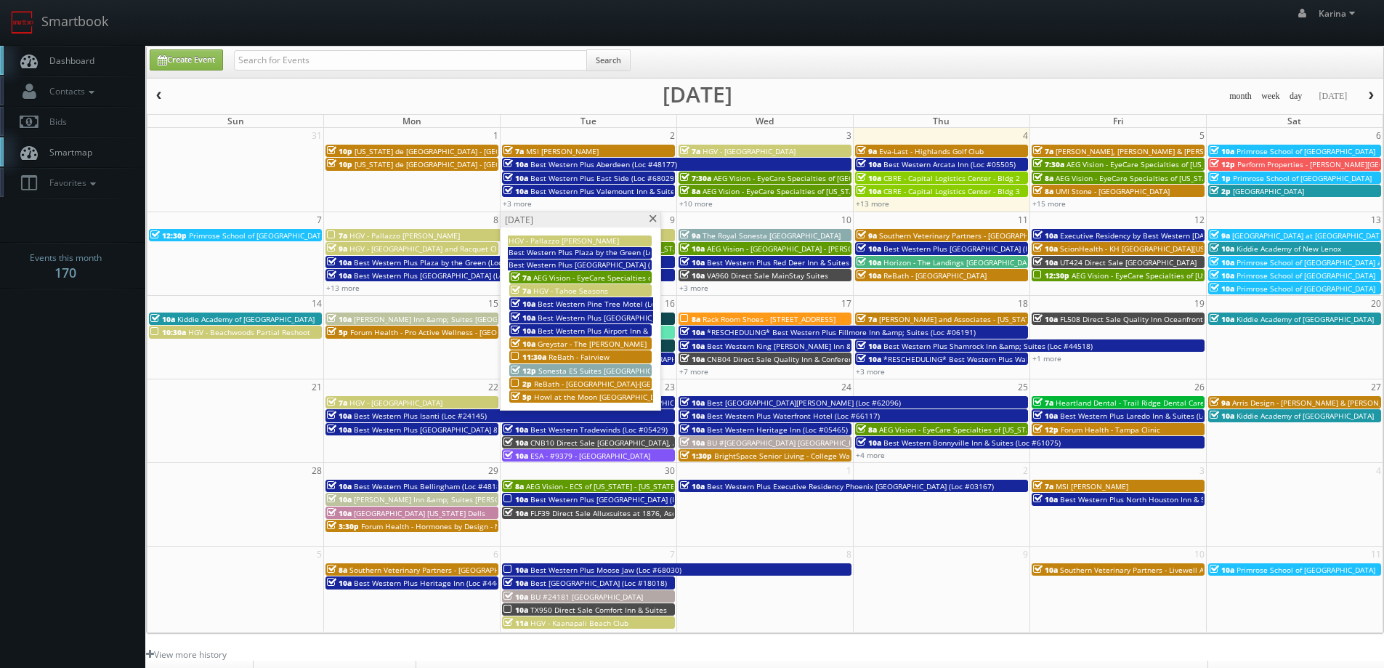
click at [580, 356] on span "ReBath - Fairview" at bounding box center [578, 357] width 61 height 10
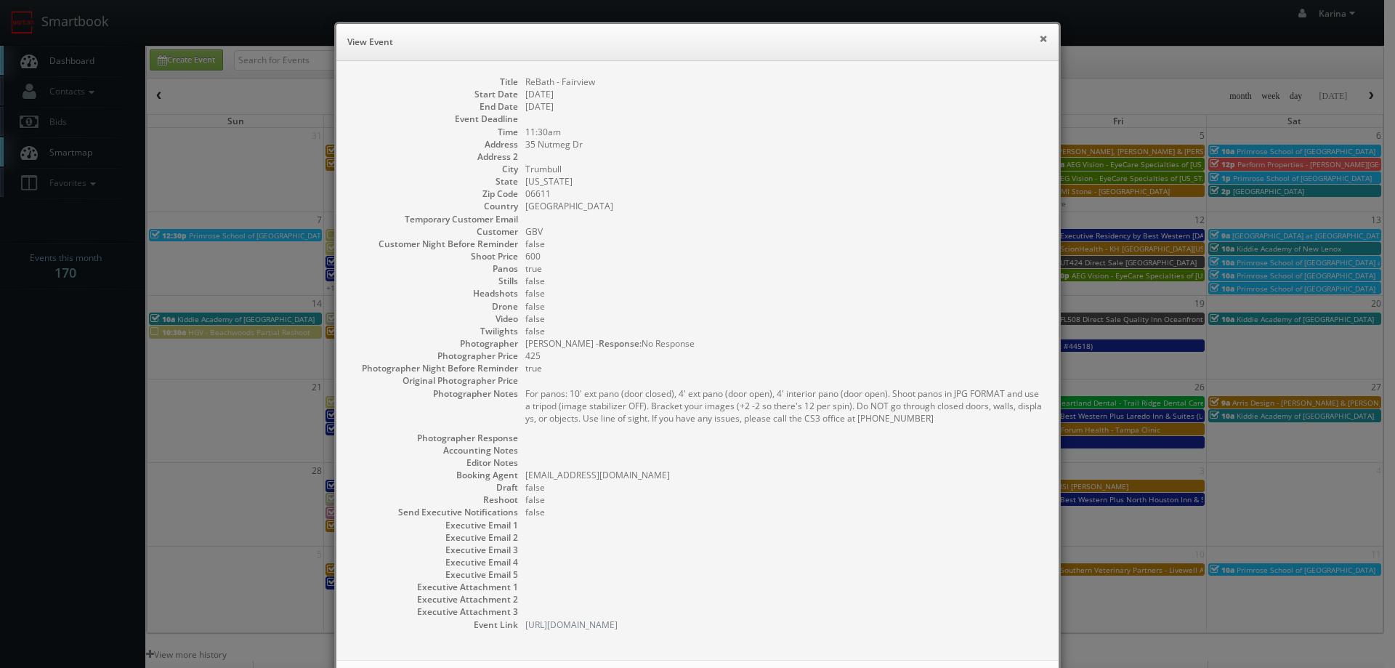
click at [1039, 36] on button "×" at bounding box center [1043, 38] width 9 height 10
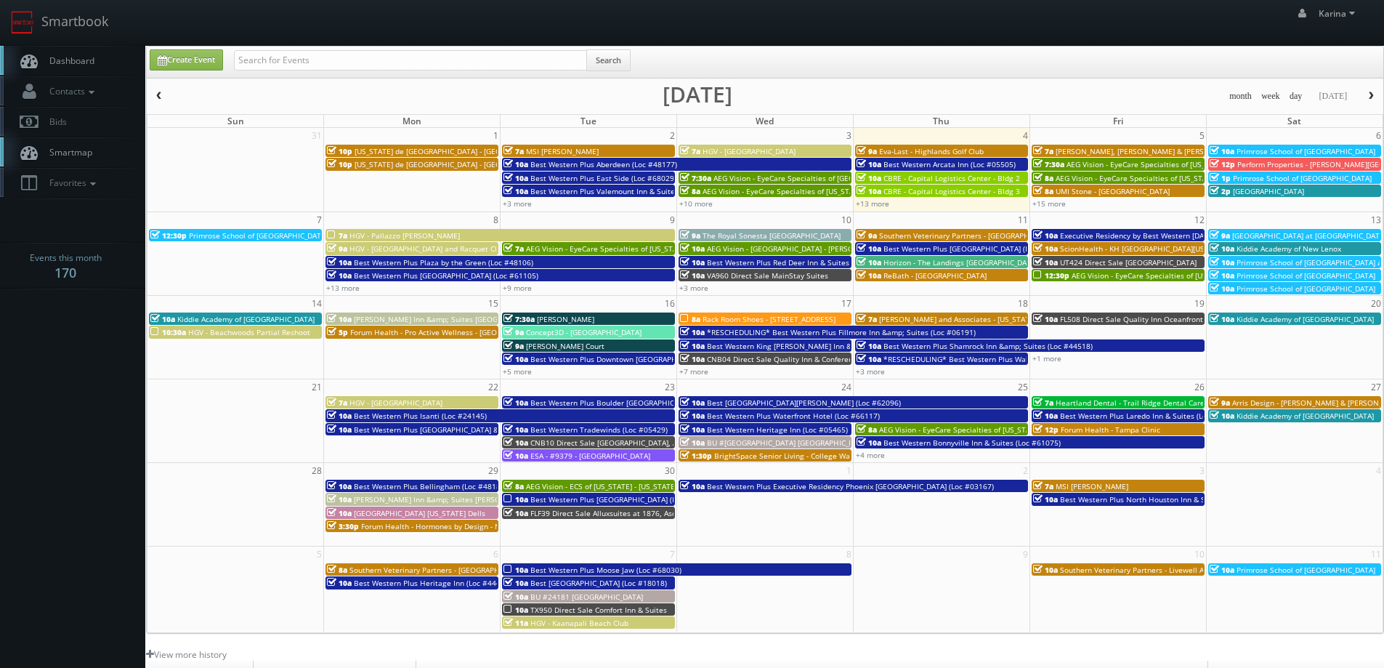
click at [72, 60] on span "Dashboard" at bounding box center [68, 60] width 52 height 12
click at [77, 60] on span "Dashboard" at bounding box center [68, 60] width 52 height 12
click at [77, 55] on span "Dashboard" at bounding box center [68, 60] width 52 height 12
click at [1048, 203] on link "+15 more" at bounding box center [1048, 203] width 33 height 10
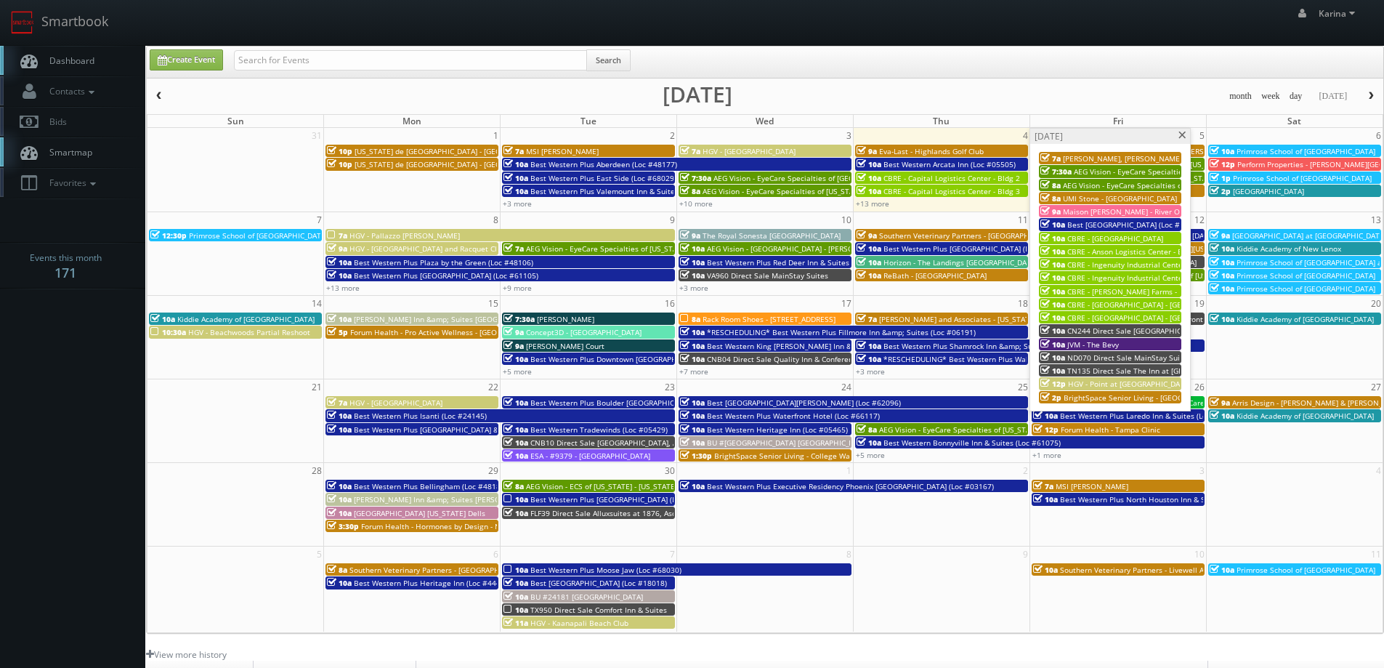
click at [1180, 137] on span at bounding box center [1181, 135] width 9 height 8
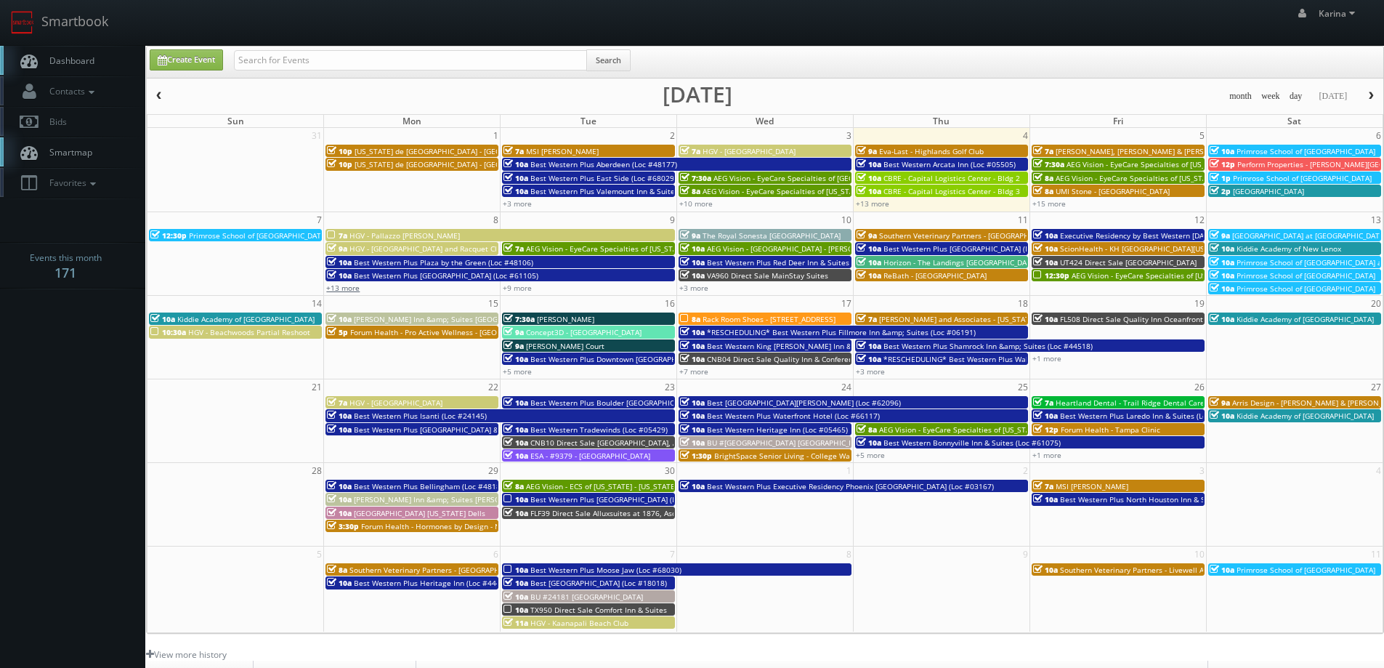
click at [345, 291] on link "+13 more" at bounding box center [342, 288] width 33 height 10
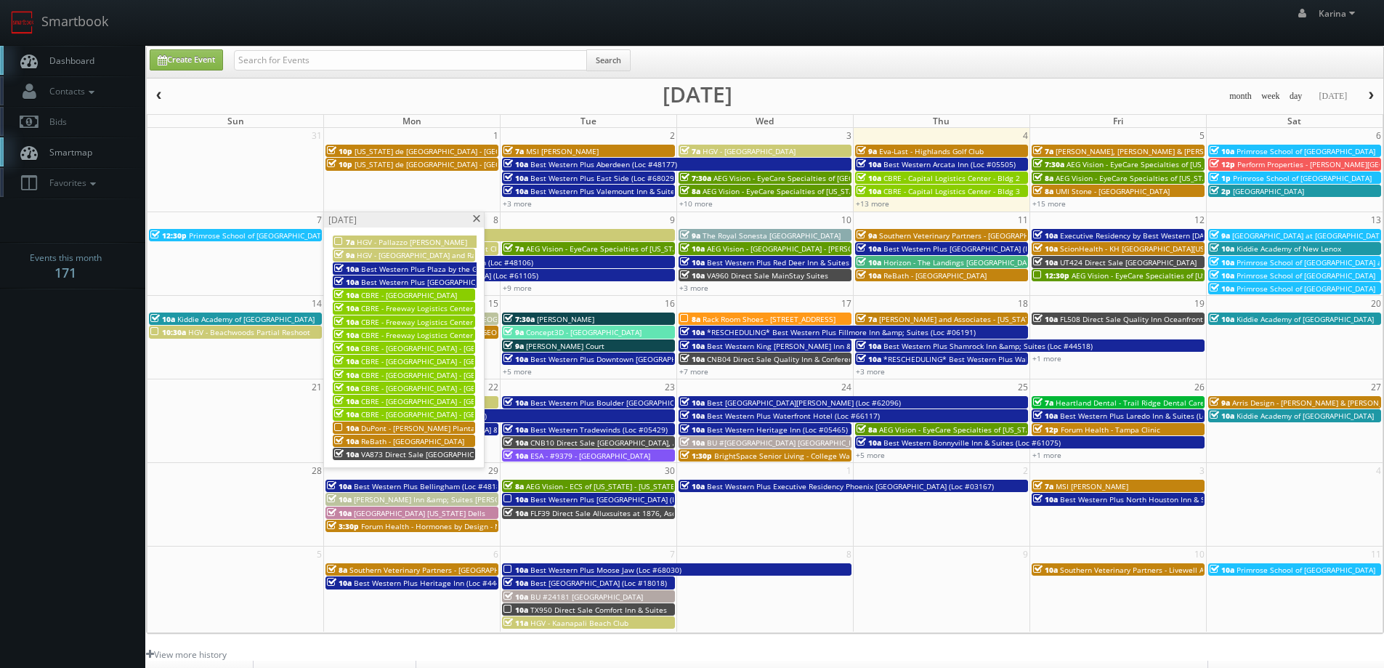
click at [413, 426] on span "DuPont - [PERSON_NAME] Plantation" at bounding box center [425, 428] width 128 height 10
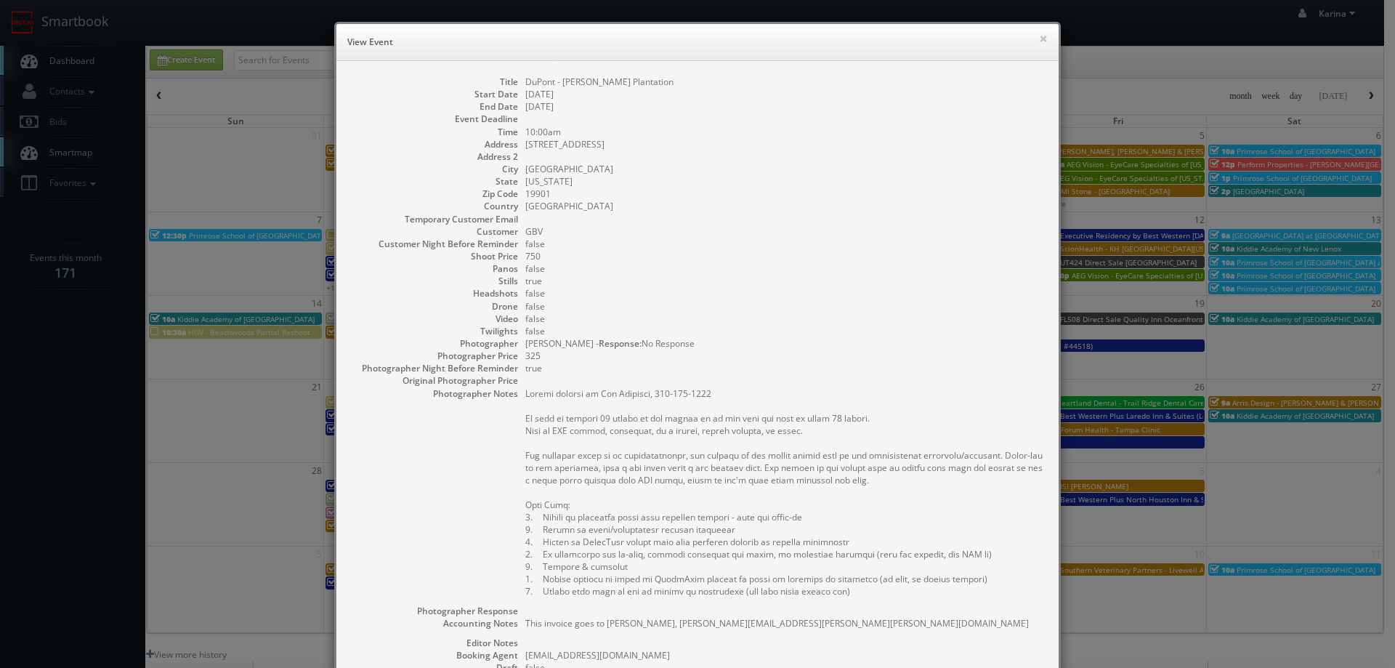
click at [1032, 39] on h6 "View Event" at bounding box center [697, 42] width 700 height 15
click at [1039, 39] on button "×" at bounding box center [1043, 38] width 9 height 10
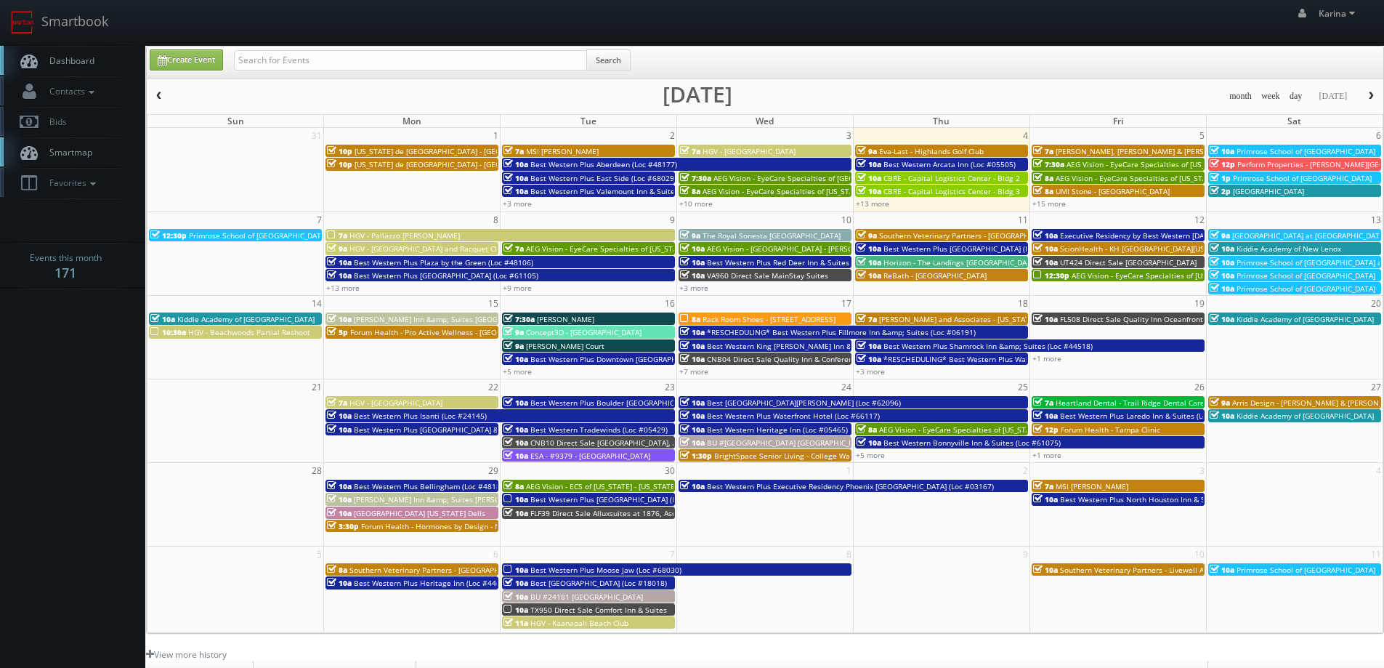
click at [86, 70] on link "Dashboard" at bounding box center [72, 61] width 145 height 30
click at [63, 407] on body "Smartbook Toggle Side Navigation Toggle Top Navigation [PERSON_NAME] [PERSON_NA…" at bounding box center [692, 466] width 1384 height 932
click at [186, 66] on link "Create Event" at bounding box center [186, 59] width 73 height 21
type input "[DATE]"
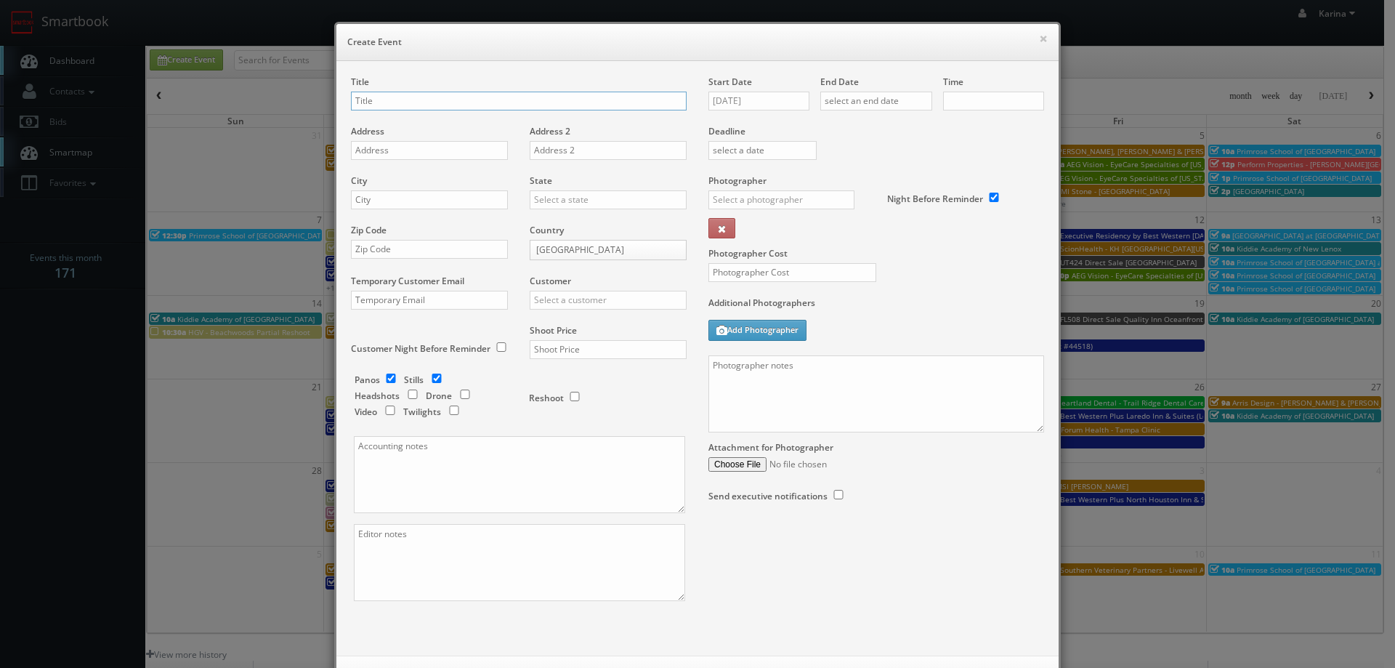
checkbox input "true"
type input "10:00am"
checkbox input "true"
paste input "AEG Vision - EyeCare Specialties of [US_STATE] – [PERSON_NAME] Eye Care"
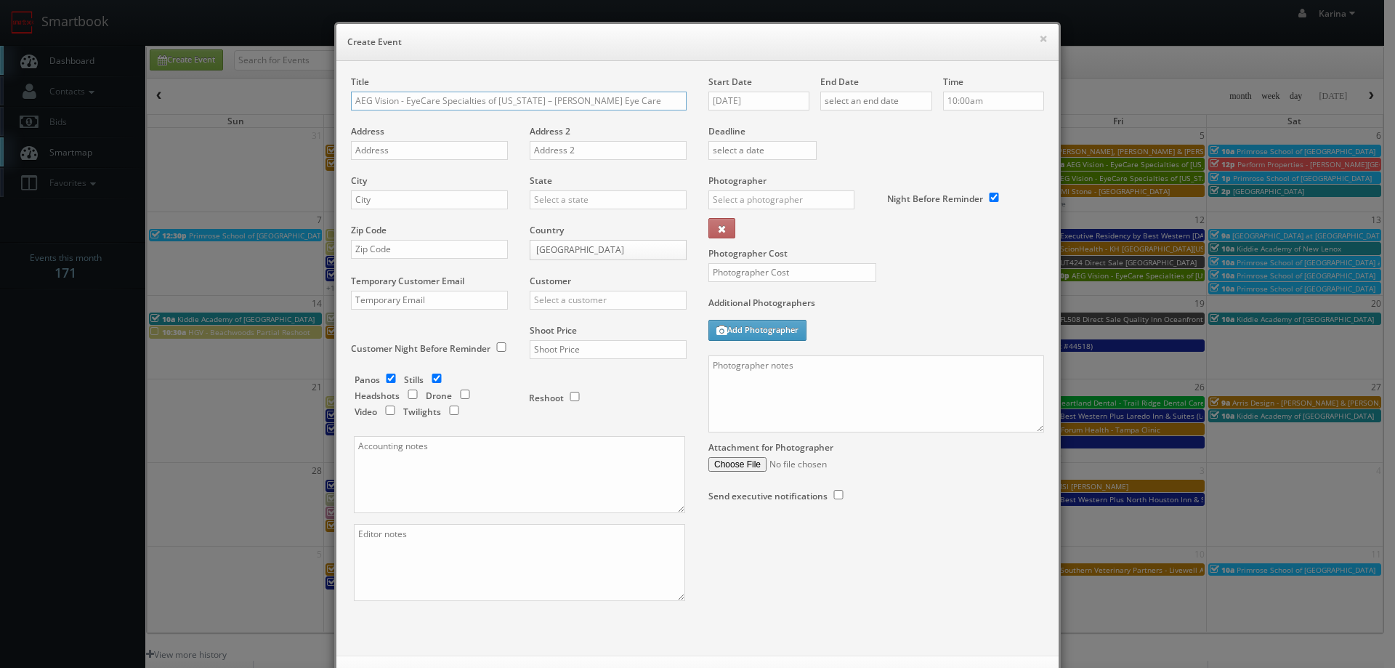
type input "AEG Vision - EyeCare Specialties of [US_STATE] – [PERSON_NAME] Eye Care"
click at [750, 97] on input "09/04/2025" at bounding box center [758, 101] width 101 height 19
click at [818, 219] on td "19" at bounding box center [822, 211] width 19 height 21
type input "09/19/2025"
click at [862, 89] on div "End Date" at bounding box center [876, 100] width 112 height 49
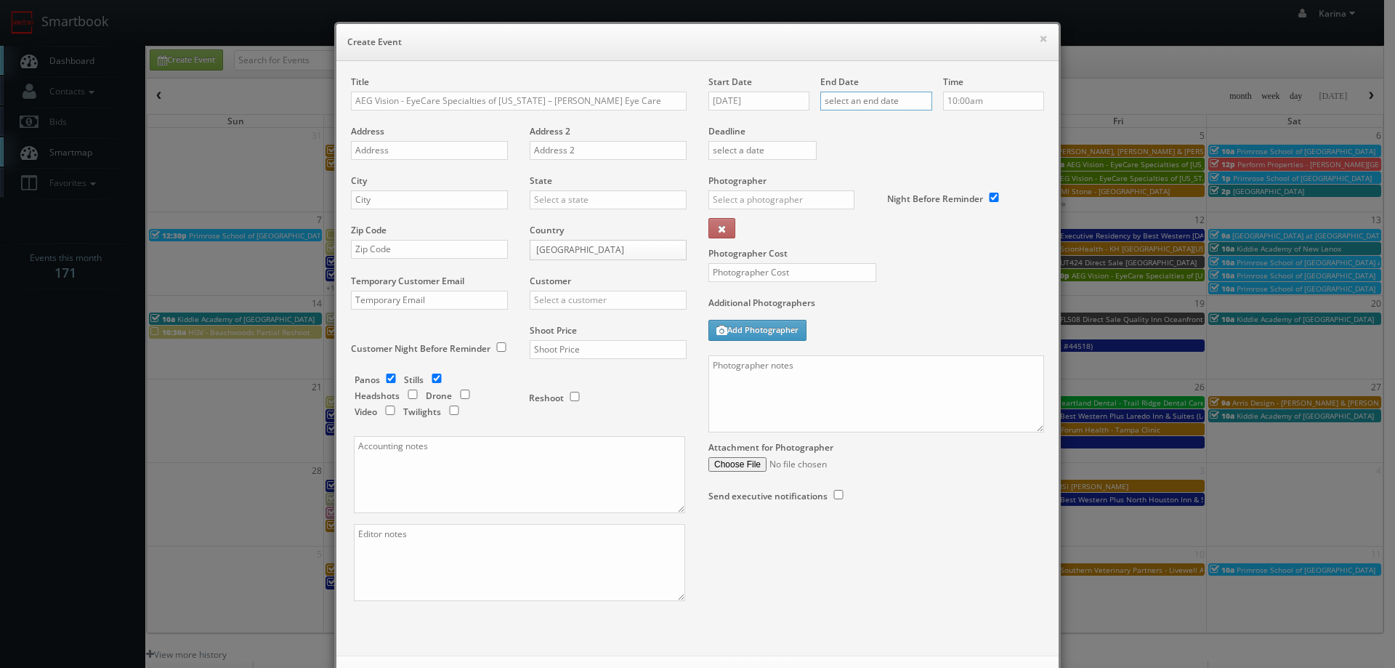
click at [869, 102] on input "text" at bounding box center [876, 101] width 112 height 19
click at [930, 216] on td "19" at bounding box center [934, 211] width 19 height 21
type input "09/19/2025"
click at [977, 99] on input "10:00am" at bounding box center [993, 101] width 101 height 19
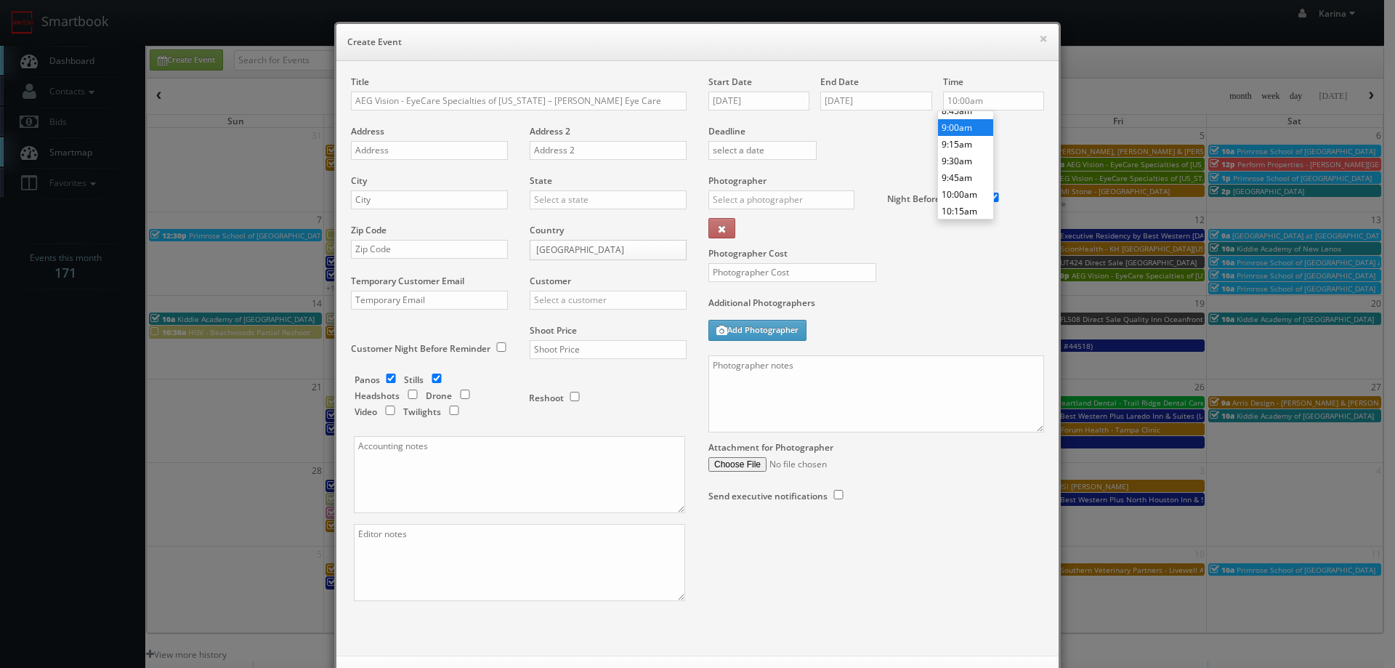
type input "9:00am"
click at [962, 130] on li "9:00am" at bounding box center [965, 127] width 55 height 17
paste input "1331 S. International Parkway Ste 1271"
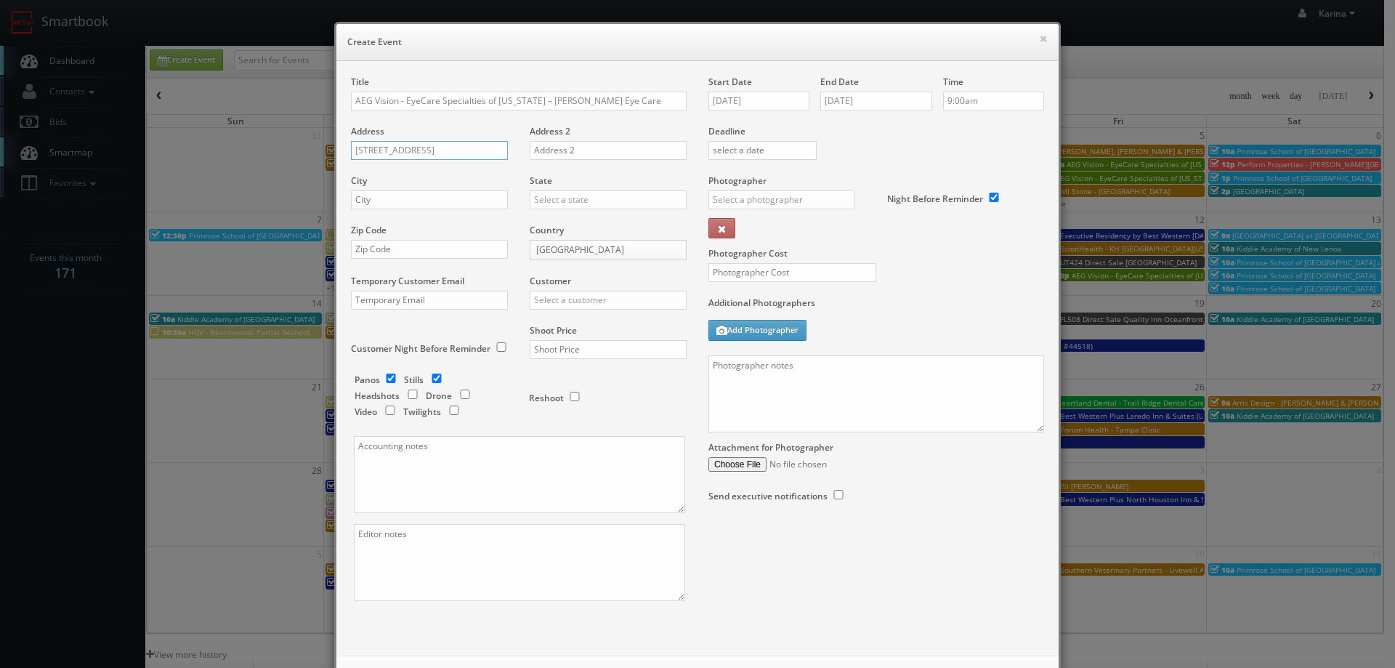
type input "1331 S. International Parkway Ste 1271"
click at [362, 195] on input "text" at bounding box center [429, 199] width 157 height 19
type input "l"
type input "Lake Mary"
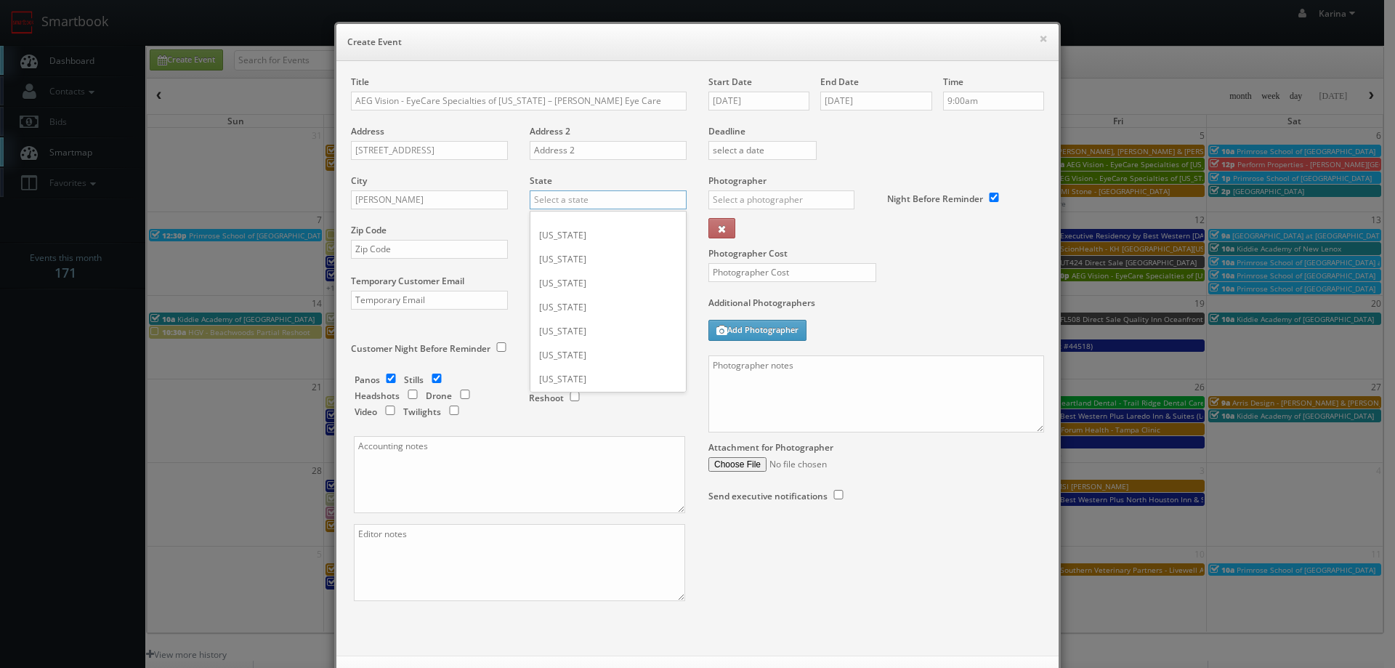
click at [557, 200] on input "text" at bounding box center [608, 199] width 157 height 19
click at [559, 225] on div "[US_STATE]" at bounding box center [607, 223] width 155 height 24
type input "[US_STATE]"
click at [387, 243] on input "text" at bounding box center [429, 249] width 157 height 19
type input "32746"
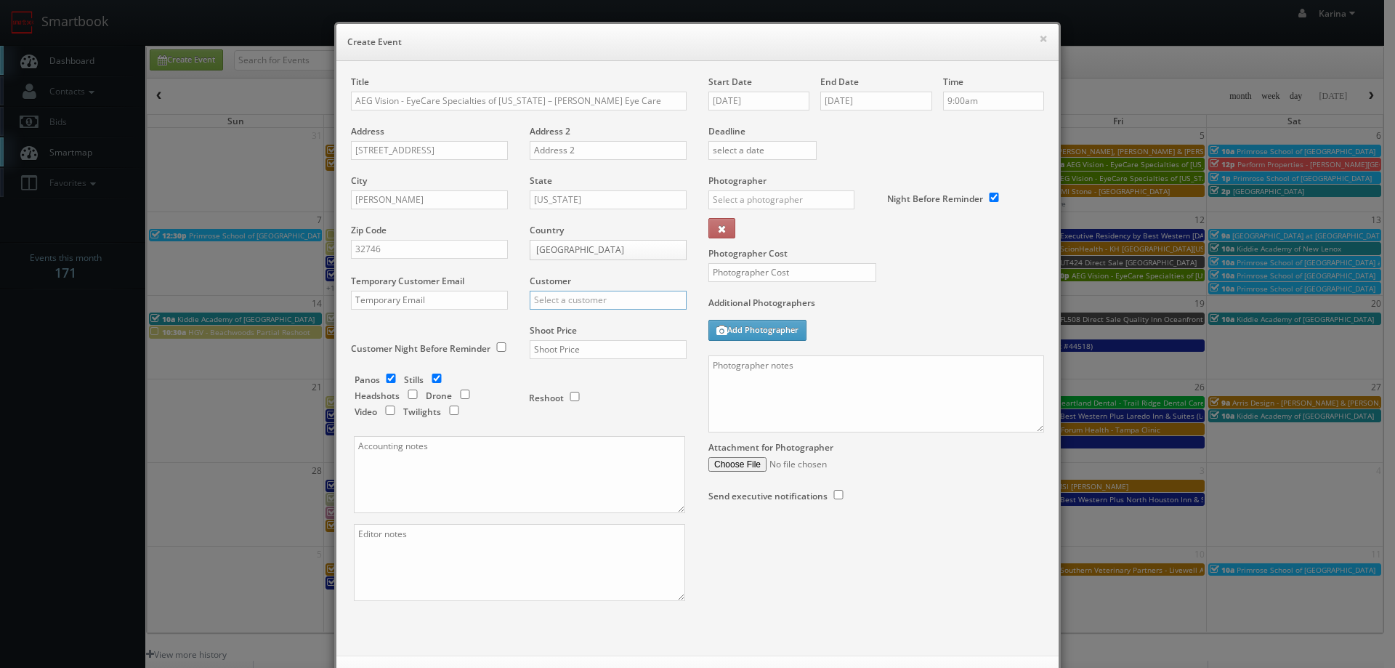
click at [568, 299] on input "text" at bounding box center [608, 300] width 157 height 19
click at [566, 325] on div "AEG Vision" at bounding box center [607, 324] width 155 height 24
type input "AEG Vision"
click at [562, 349] on input "text" at bounding box center [608, 349] width 157 height 19
type input "600"
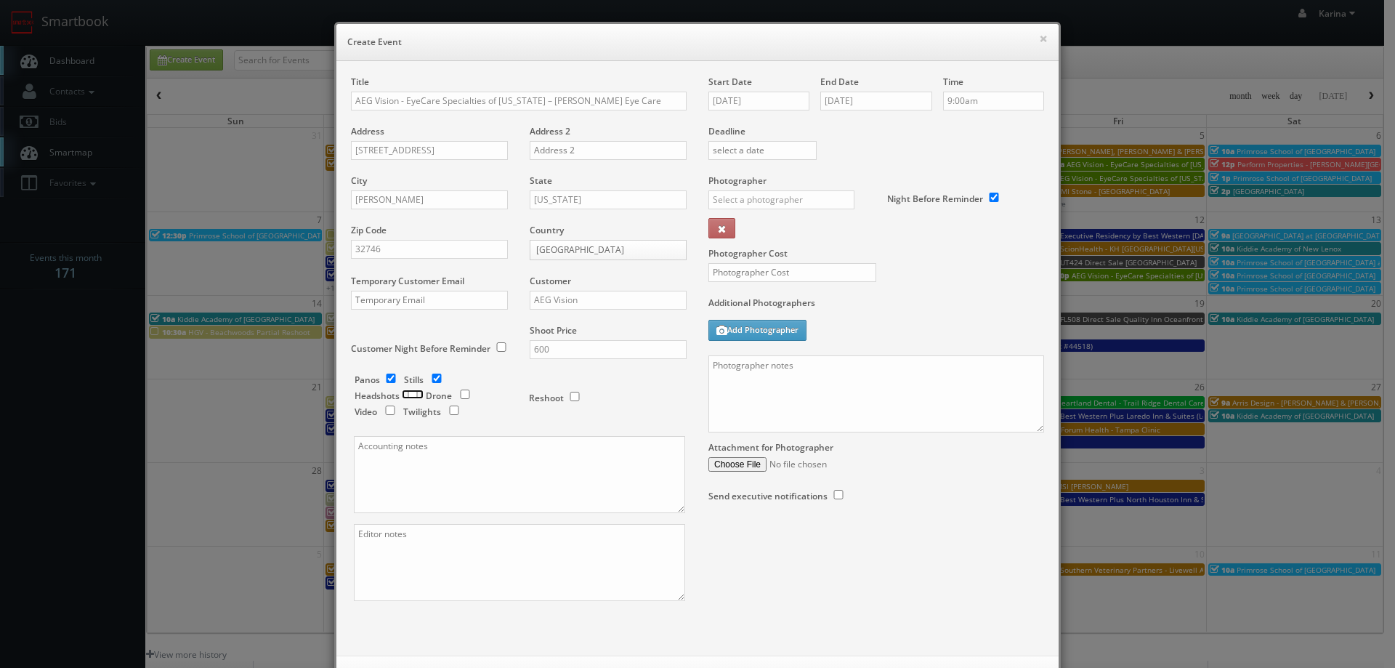
click at [408, 394] on input "checkbox" at bounding box center [413, 393] width 22 height 9
checkbox input "true"
click at [382, 375] on input "checkbox" at bounding box center [391, 377] width 22 height 9
checkbox input "false"
click at [758, 201] on input "text" at bounding box center [781, 199] width 146 height 19
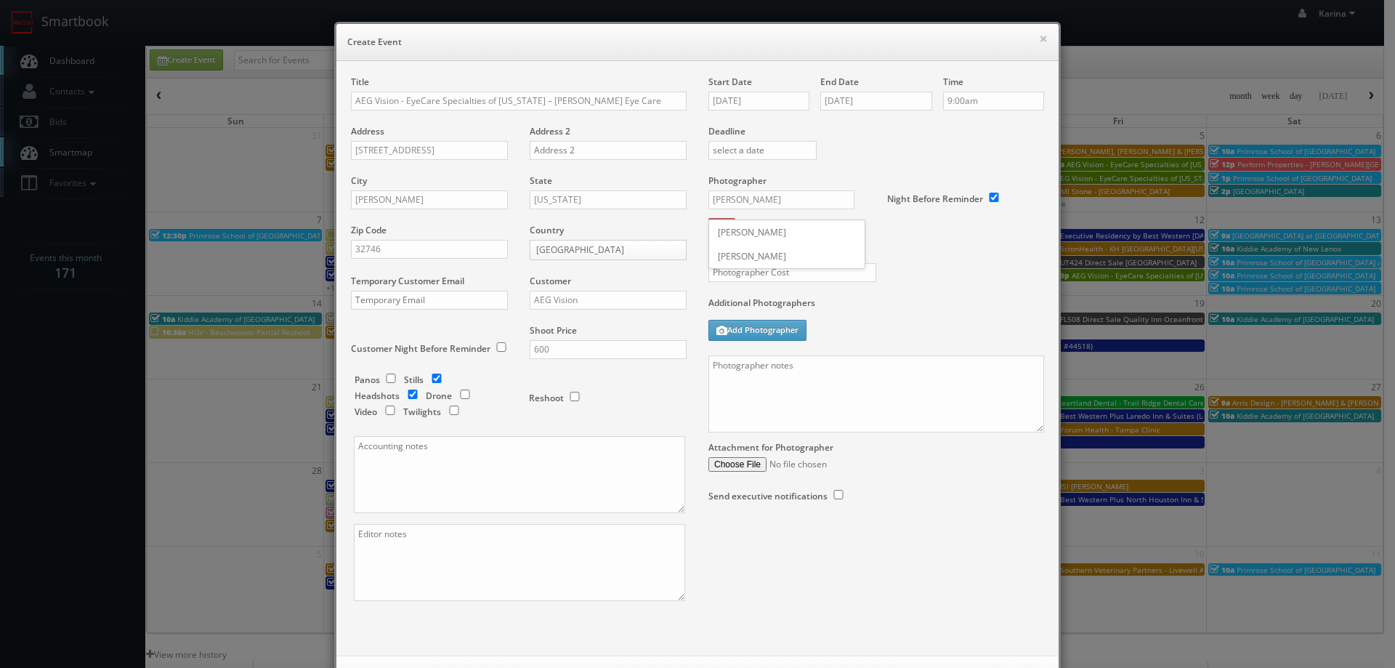
click at [750, 255] on div "Tony Catalano" at bounding box center [786, 256] width 155 height 24
type input "Tony Catalano"
click at [743, 269] on input "text" at bounding box center [792, 272] width 168 height 19
type input "250"
paste textarea "(407) 323-1130"
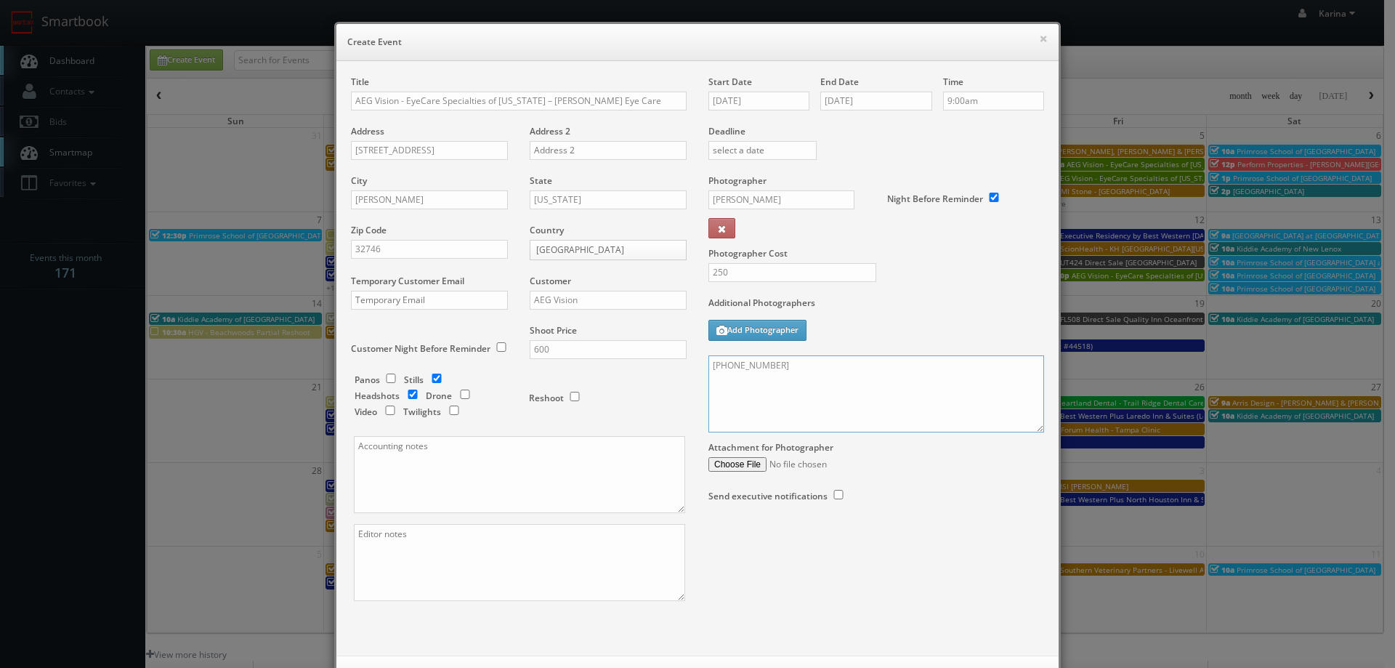
paste textarea "Stills only. We need to deliver 5 stills to the client so we ask that you captu…"
click at [936, 369] on textarea at bounding box center [876, 393] width 336 height 77
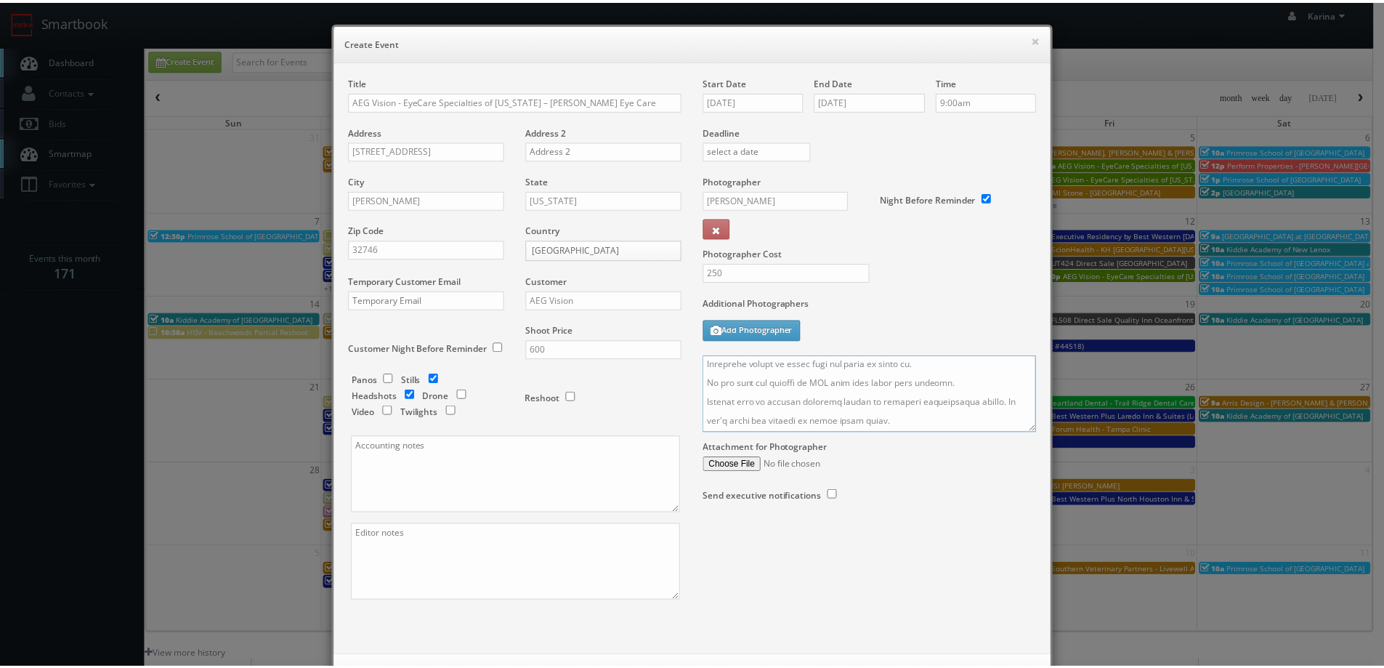
scroll to position [62, 0]
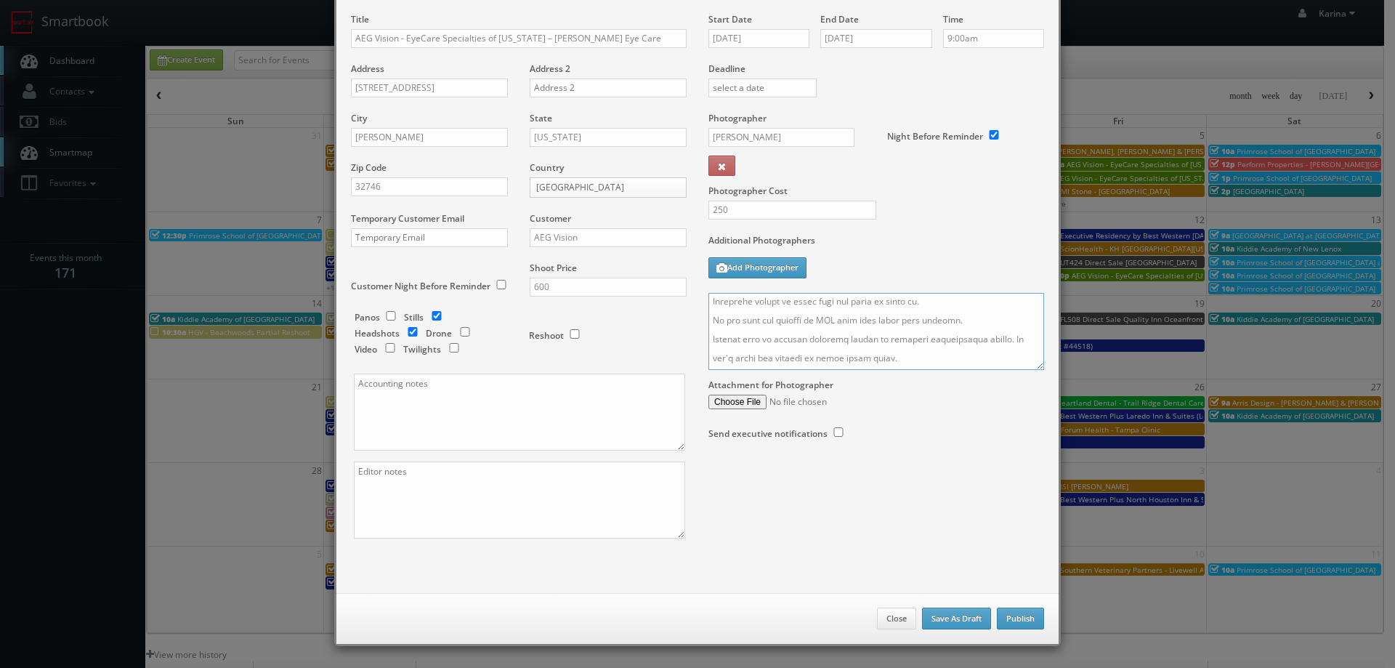
type textarea "(407) 323-1130 Stills only. We need to deliver 5 stills to the client so we ask…"
click at [1004, 614] on button "Publish" at bounding box center [1020, 618] width 47 height 22
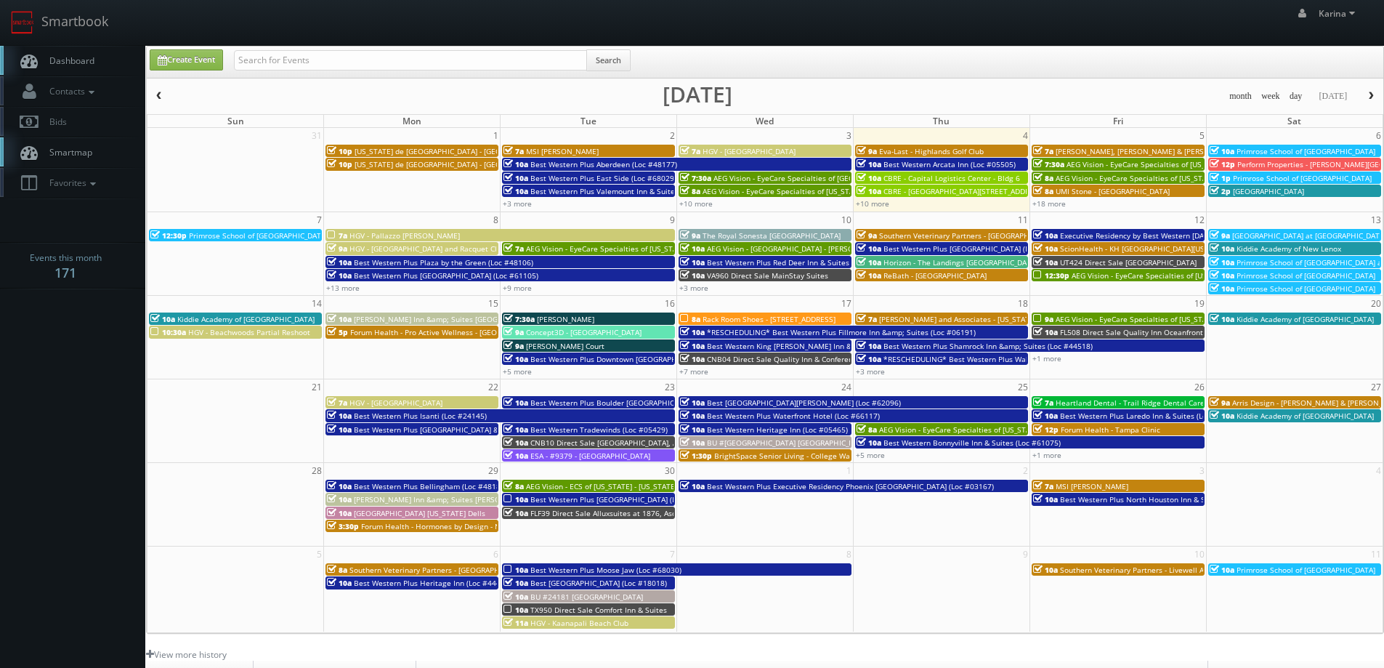
click at [89, 61] on span "Dashboard" at bounding box center [68, 60] width 52 height 12
click at [693, 370] on link "+7 more" at bounding box center [693, 371] width 29 height 10
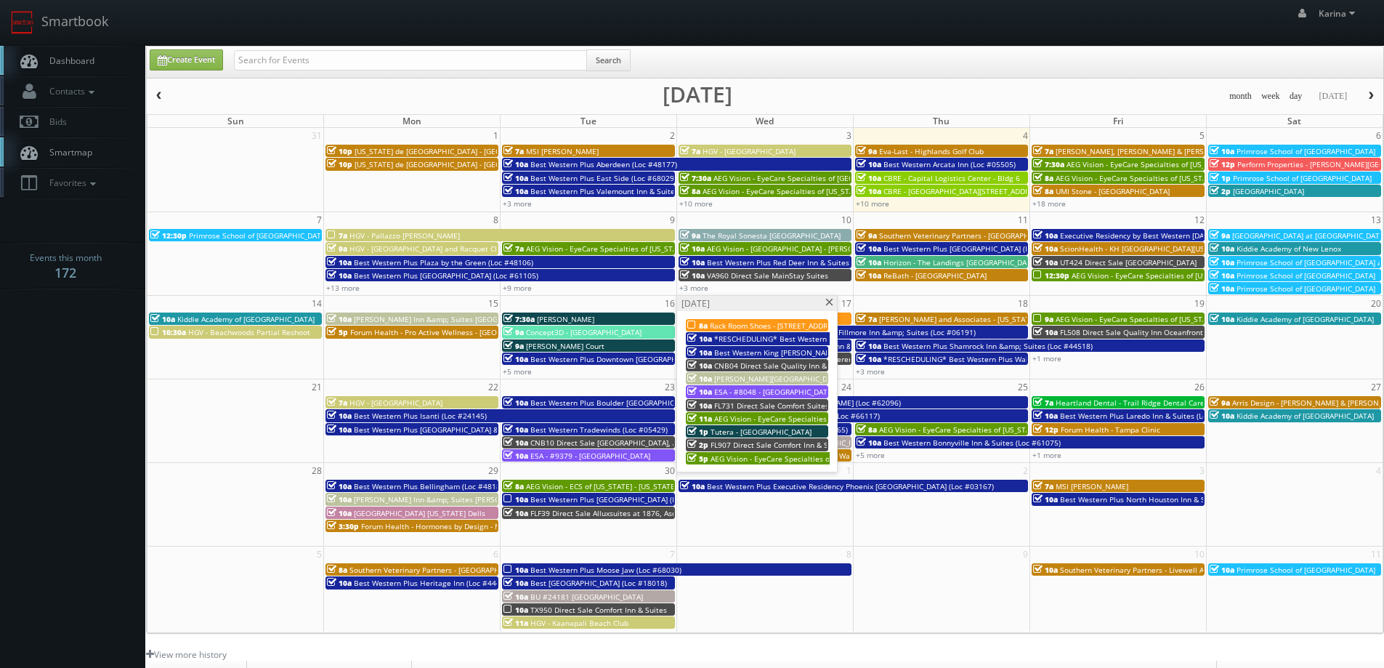
click at [825, 306] on span at bounding box center [828, 303] width 9 height 8
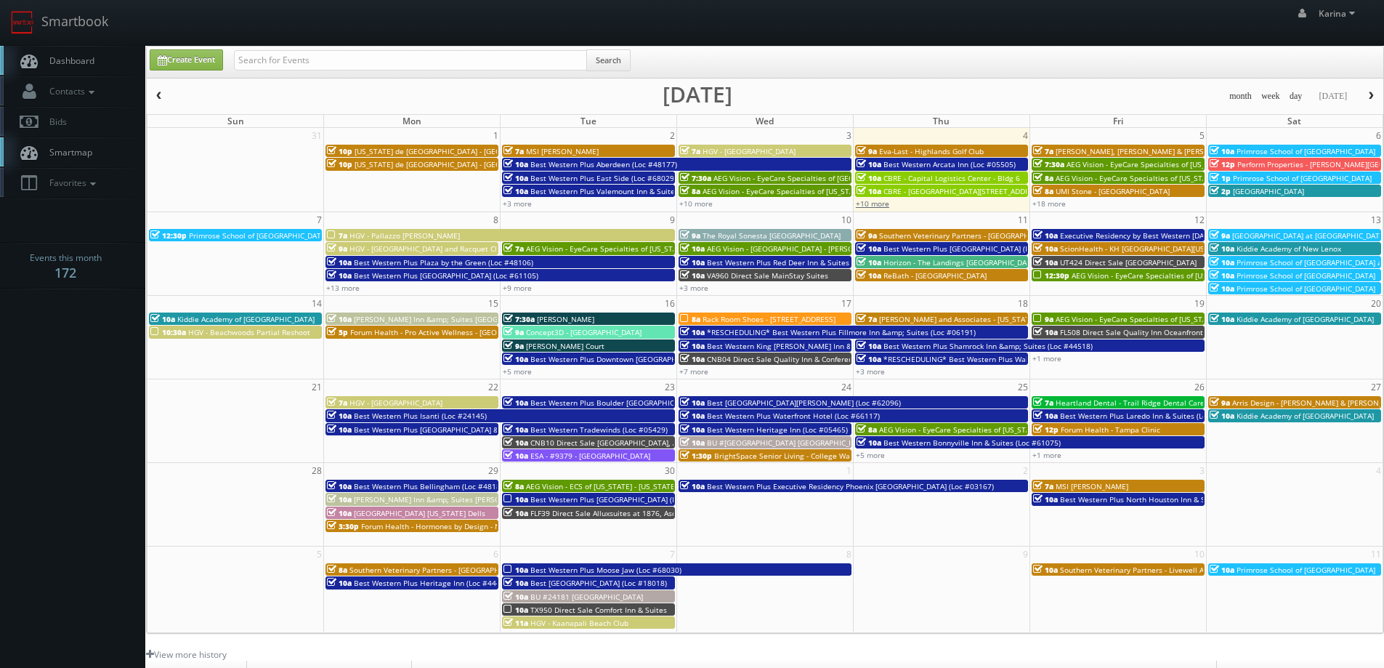
click at [879, 206] on link "+10 more" at bounding box center [872, 203] width 33 height 10
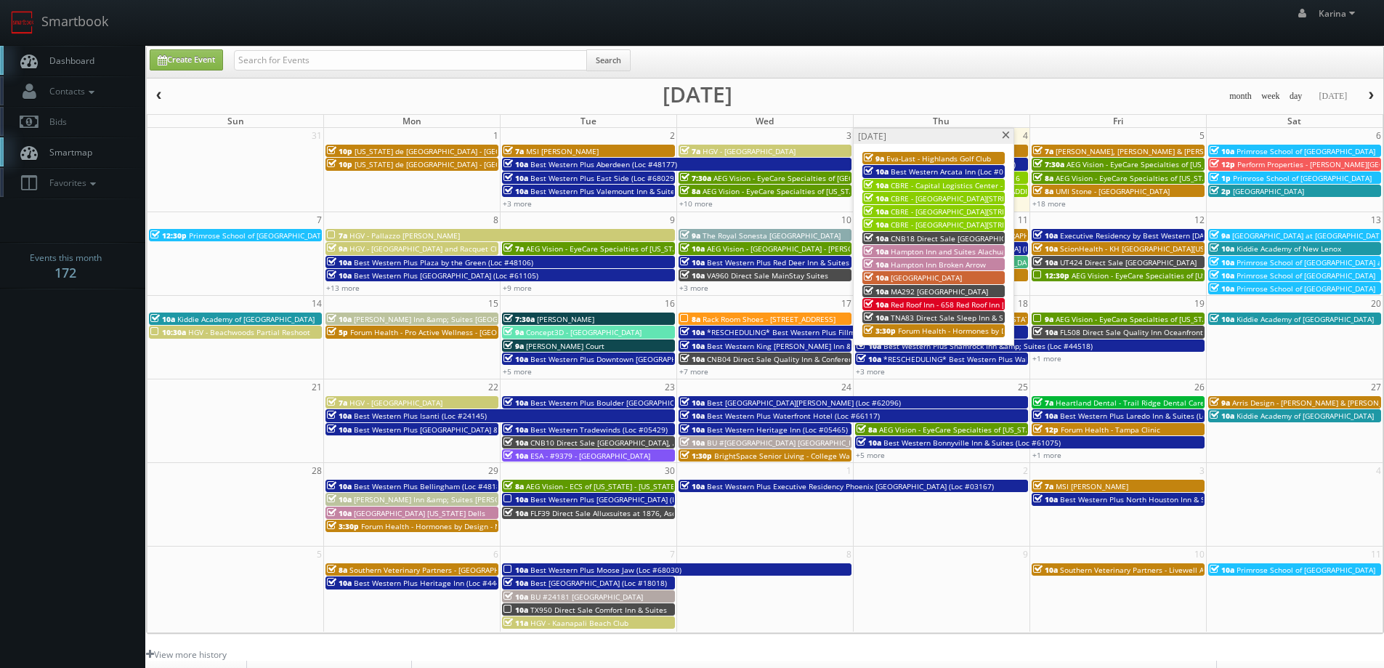
click at [1012, 135] on div "[DATE]" at bounding box center [933, 136] width 160 height 15
click at [1007, 133] on span at bounding box center [1005, 135] width 9 height 8
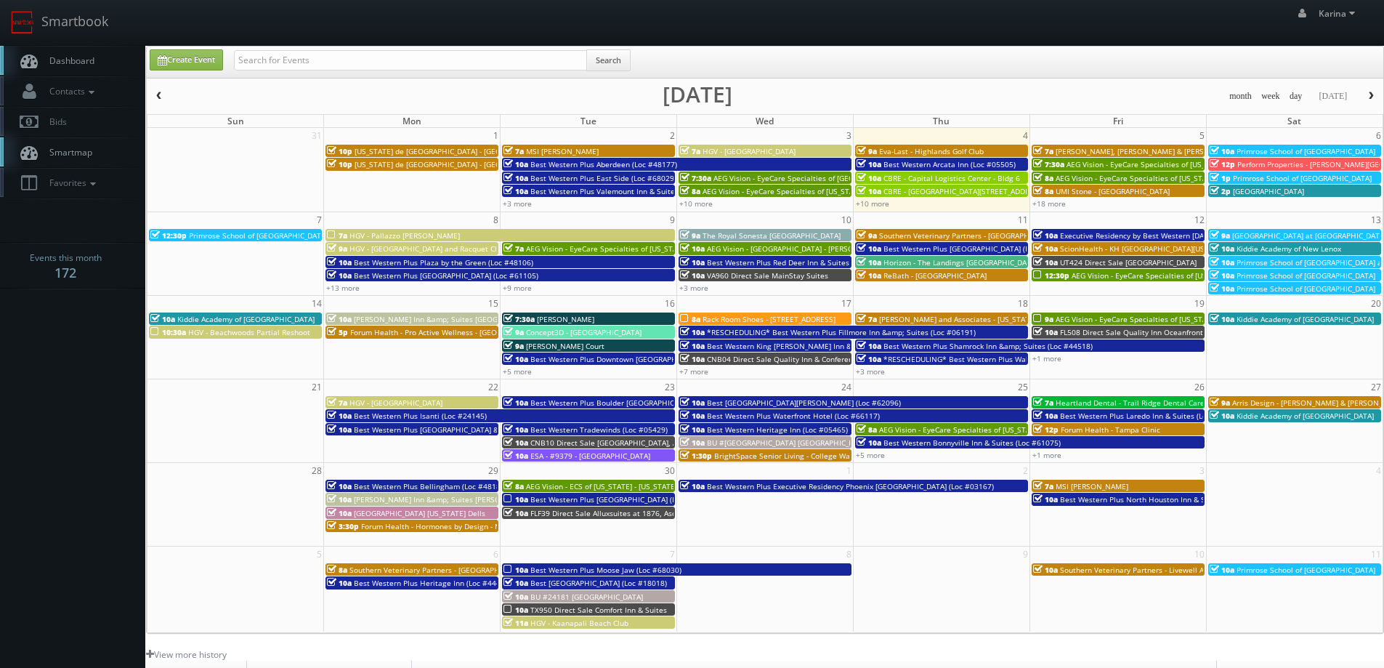
click at [52, 57] on span "Dashboard" at bounding box center [68, 60] width 52 height 12
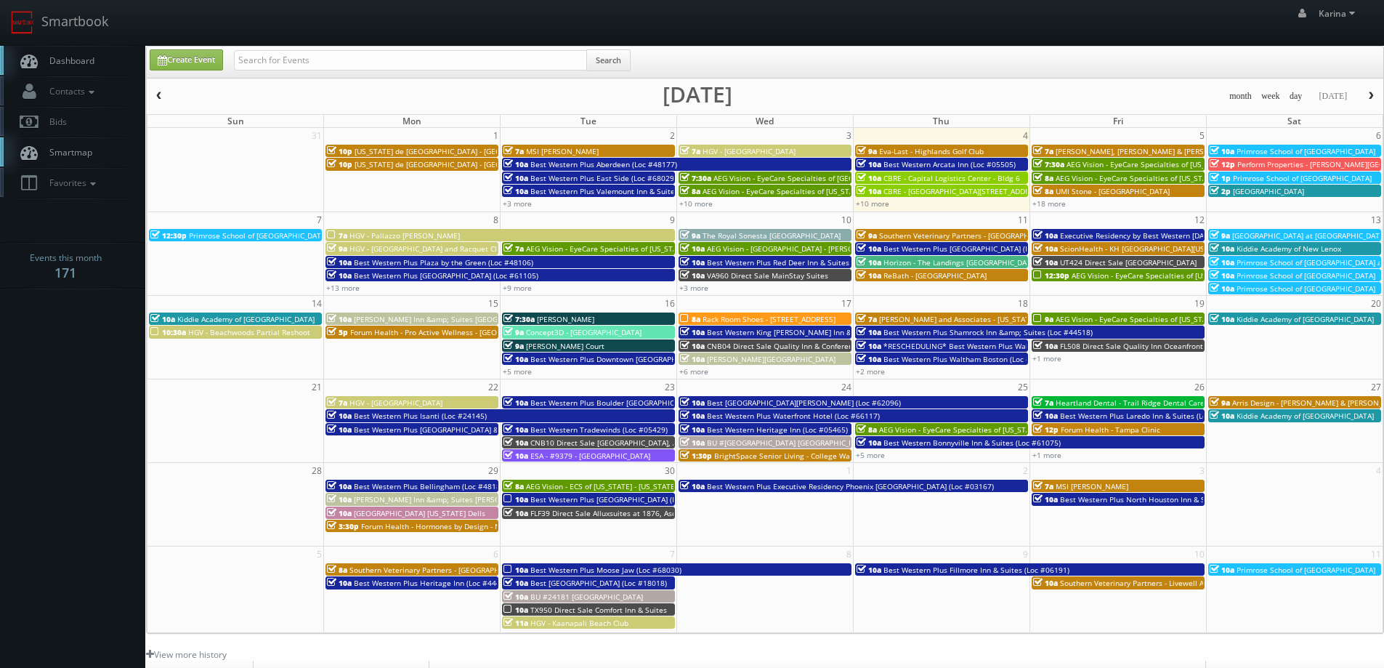
click at [86, 54] on span "Dashboard" at bounding box center [68, 60] width 52 height 12
click at [65, 70] on link "Dashboard" at bounding box center [72, 61] width 145 height 30
click at [12, 373] on body "Smartbook Toggle Side Navigation Toggle Top Navigation [PERSON_NAME] [PERSON_NA…" at bounding box center [692, 466] width 1384 height 932
click at [54, 54] on link "Dashboard" at bounding box center [72, 61] width 145 height 30
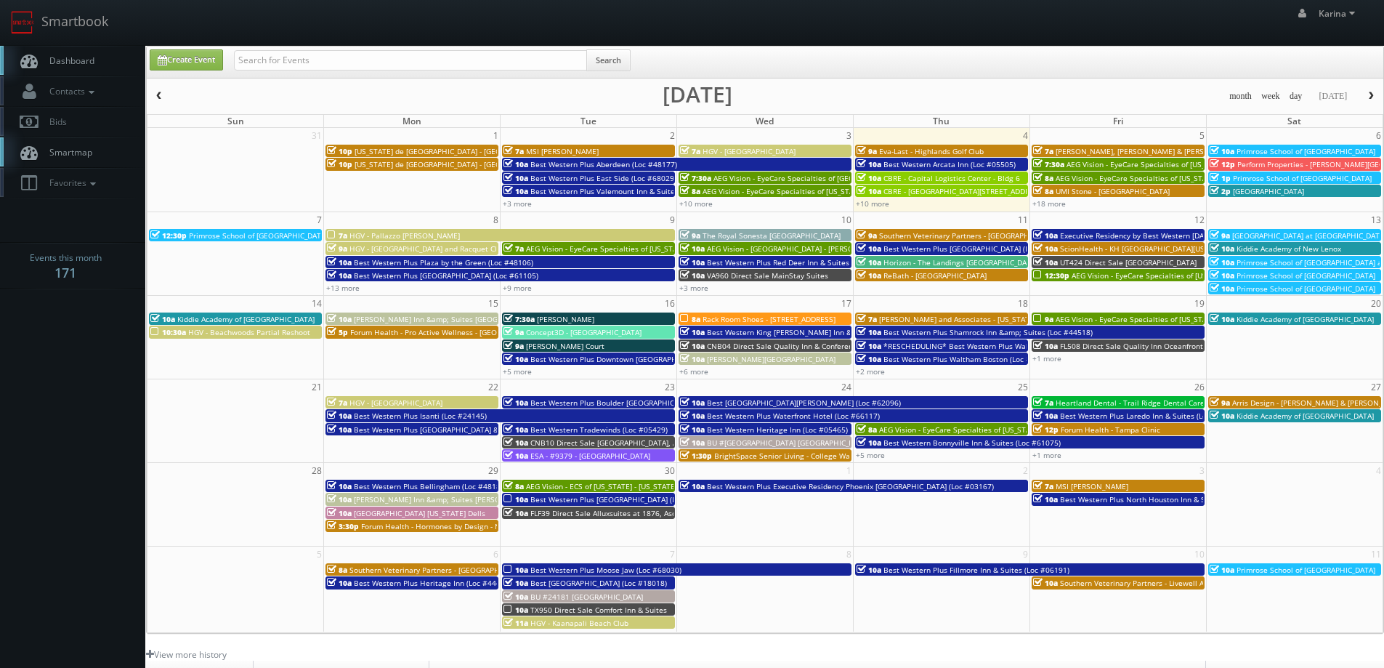
click at [98, 442] on body "Smartbook Toggle Side Navigation Toggle Top Navigation [PERSON_NAME] [PERSON_NA…" at bounding box center [692, 466] width 1384 height 932
click at [28, 410] on body "Smartbook Toggle Side Navigation Toggle Top Navigation [PERSON_NAME] [PERSON_NA…" at bounding box center [692, 466] width 1384 height 932
click at [51, 402] on body "Smartbook Toggle Side Navigation Toggle Top Navigation [PERSON_NAME] [PERSON_NA…" at bounding box center [692, 466] width 1384 height 932
click at [78, 59] on span "Dashboard" at bounding box center [68, 60] width 52 height 12
click at [70, 59] on span "Dashboard" at bounding box center [68, 60] width 52 height 12
